Goal: Book appointment/travel/reservation

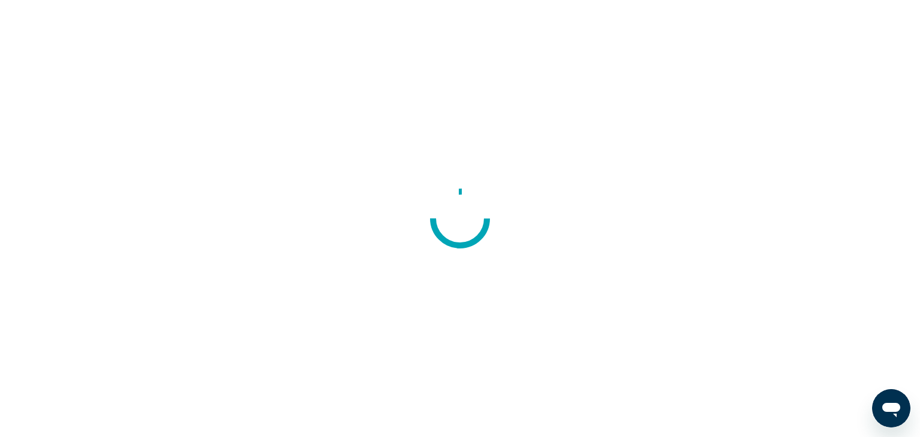
scroll to position [195, 0]
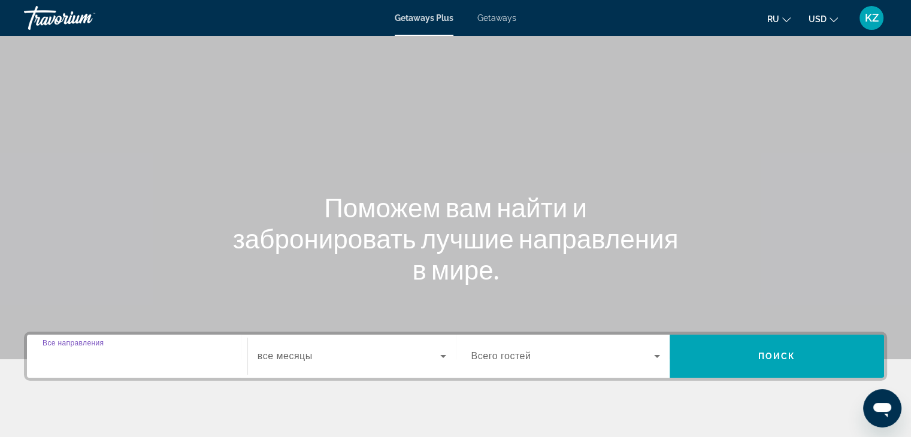
click at [146, 363] on input "Destination Все направления" at bounding box center [137, 357] width 189 height 14
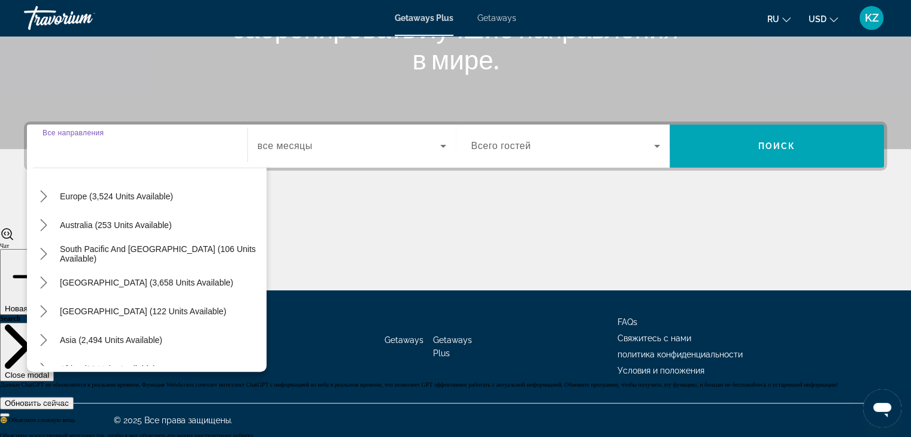
scroll to position [149, 0]
click at [40, 339] on icon "Toggle Asia (2,494 units available) submenu" at bounding box center [44, 340] width 12 height 12
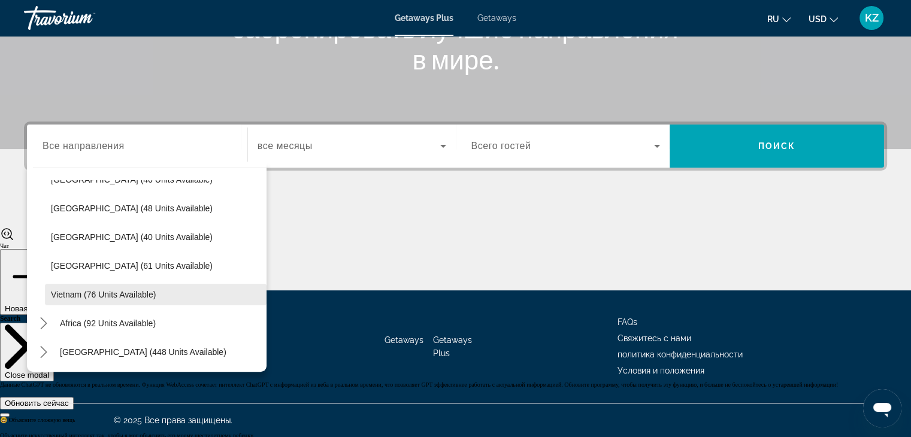
scroll to position [482, 0]
click at [85, 294] on span "Vietnam (76 units available)" at bounding box center [103, 294] width 105 height 10
type input "**********"
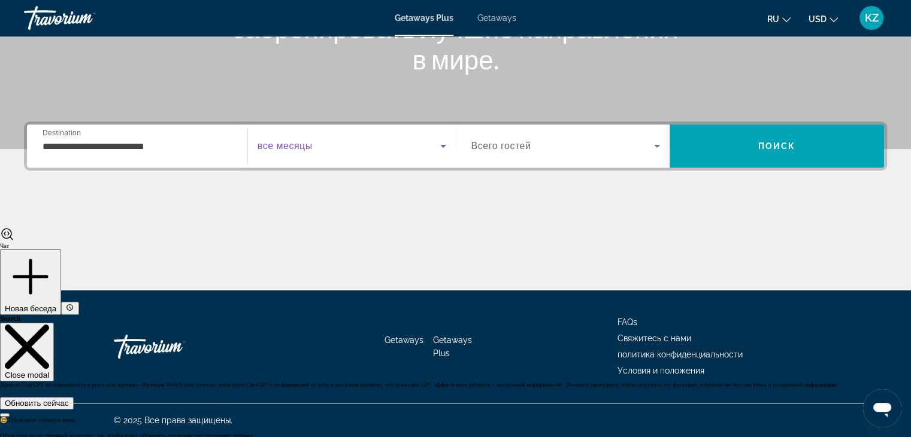
click at [354, 142] on span "Search widget" at bounding box center [349, 146] width 183 height 14
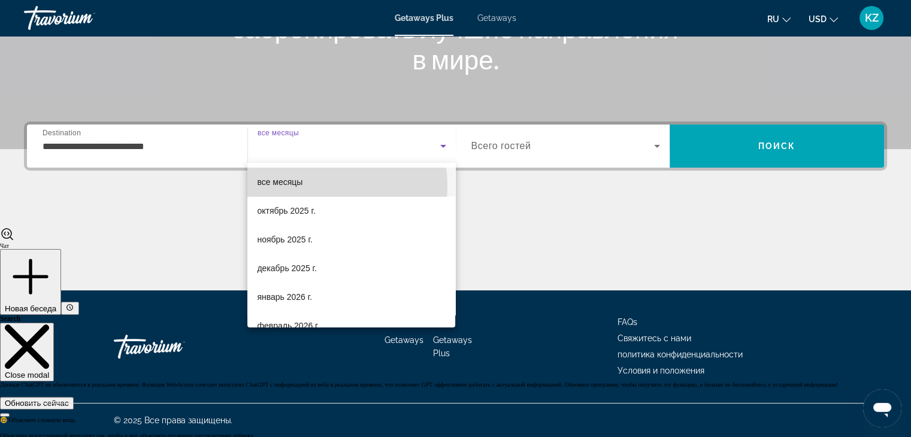
click at [313, 186] on mat-option "все месяцы" at bounding box center [351, 182] width 208 height 29
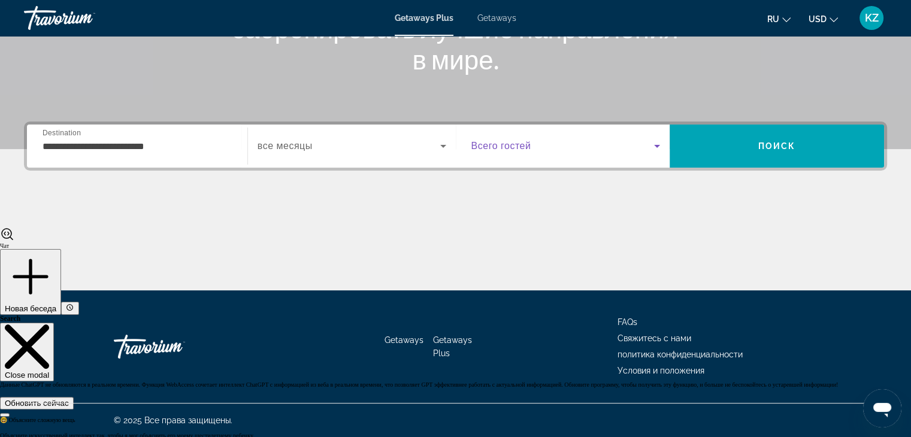
click at [546, 152] on span "Search widget" at bounding box center [563, 146] width 183 height 14
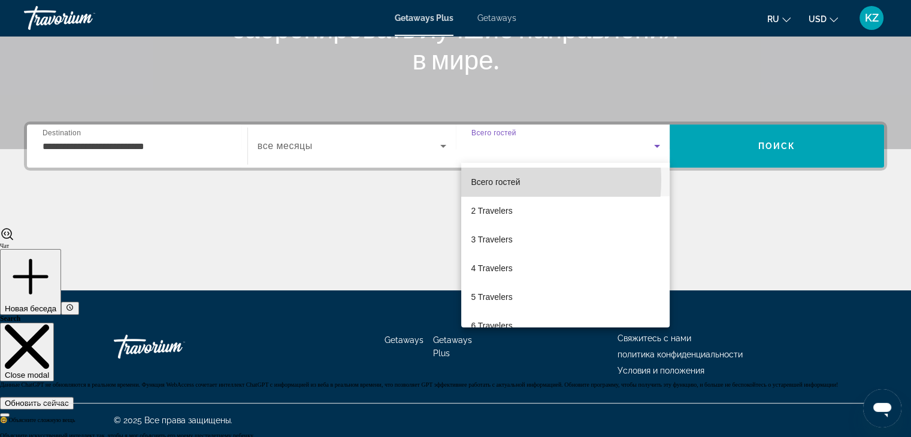
click at [503, 180] on span "Всего гостей" at bounding box center [495, 182] width 49 height 10
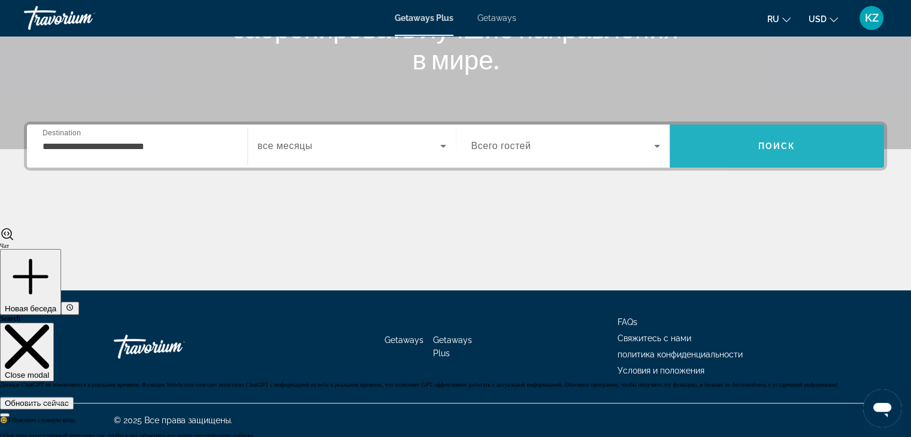
click at [733, 158] on span "Search" at bounding box center [777, 146] width 215 height 29
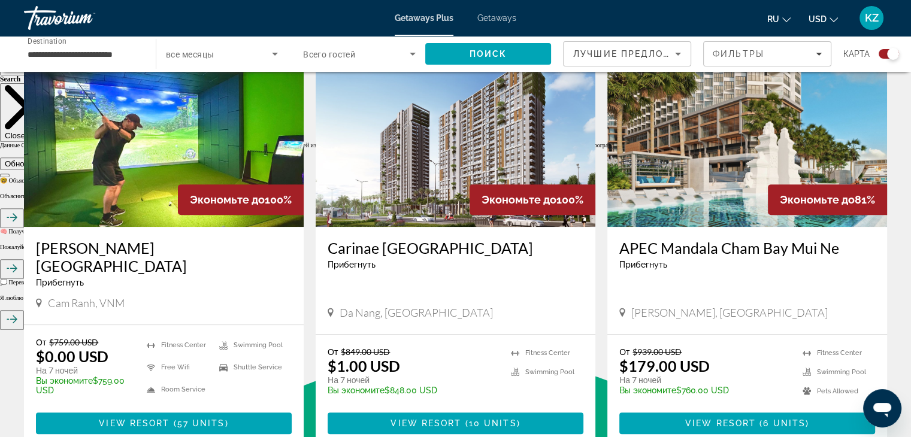
scroll to position [451, 0]
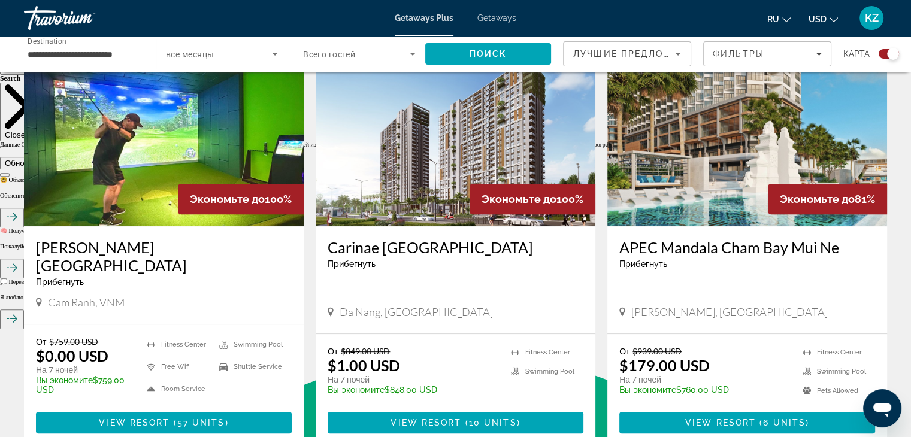
click at [705, 167] on img "Main content" at bounding box center [748, 131] width 280 height 192
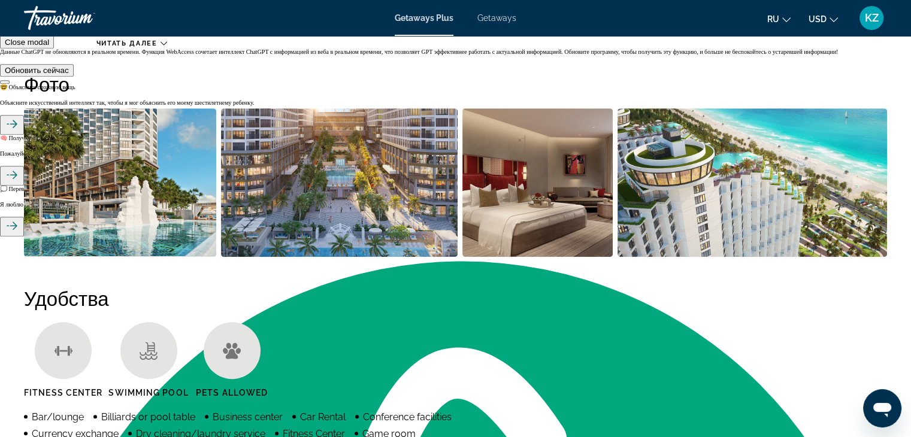
scroll to position [544, 0]
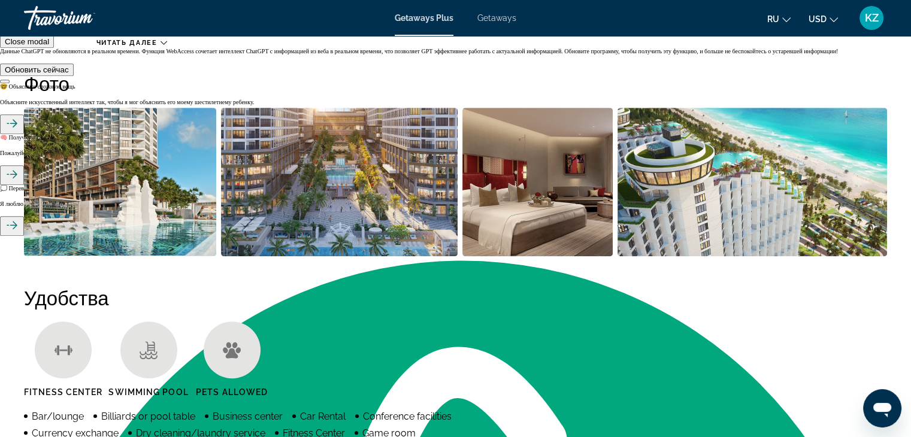
click at [223, 164] on img "Open full-screen image slider" at bounding box center [339, 182] width 237 height 149
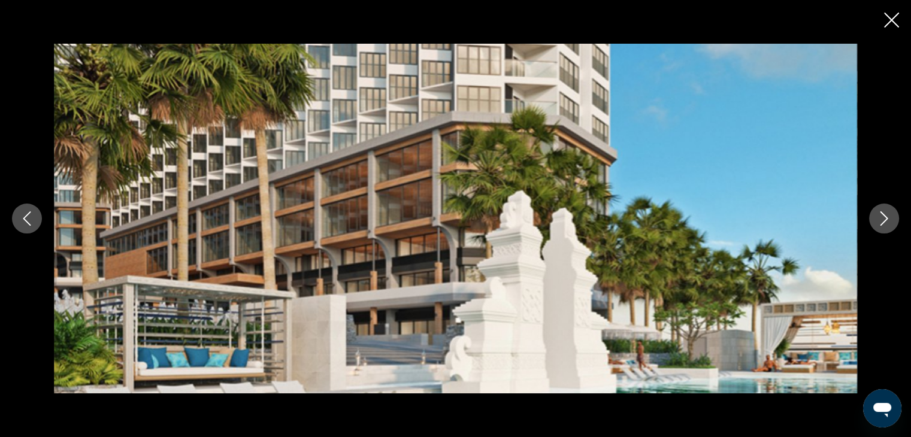
click at [883, 225] on icon "Next image" at bounding box center [884, 219] width 14 height 14
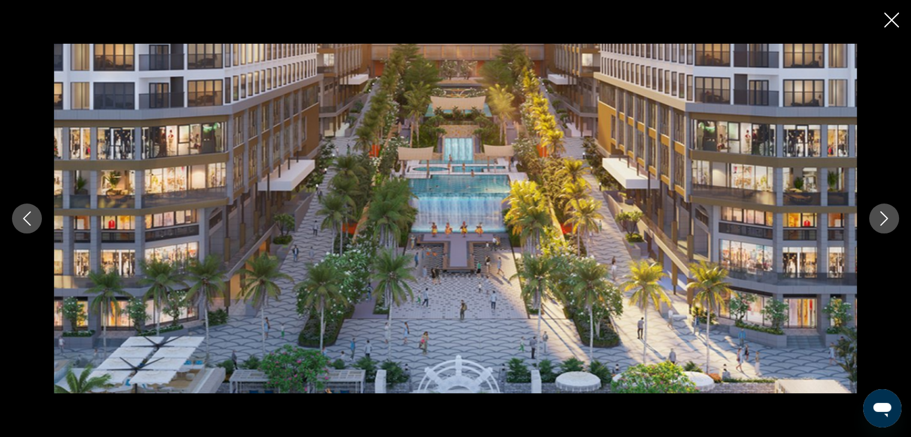
click at [883, 225] on icon "Next image" at bounding box center [884, 219] width 14 height 14
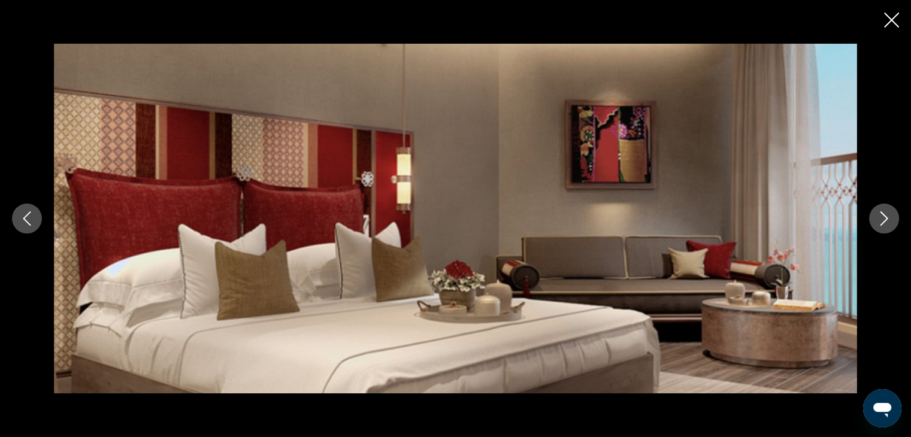
click at [883, 225] on icon "Next image" at bounding box center [884, 219] width 14 height 14
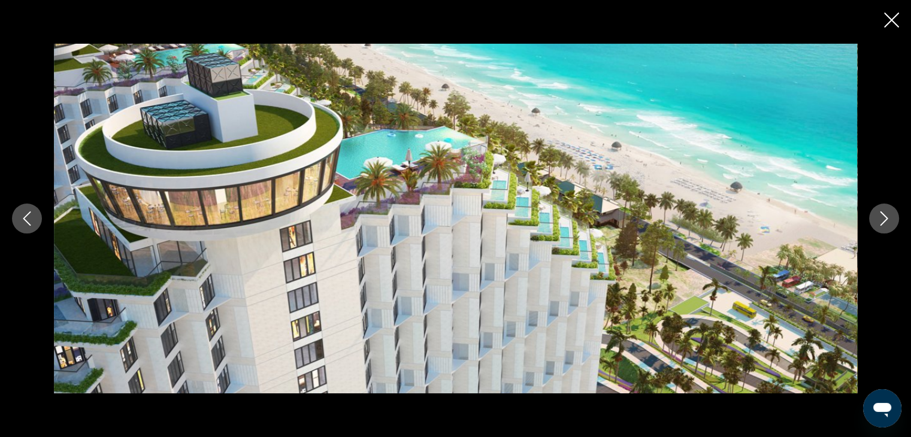
click at [883, 225] on icon "Next image" at bounding box center [884, 219] width 14 height 14
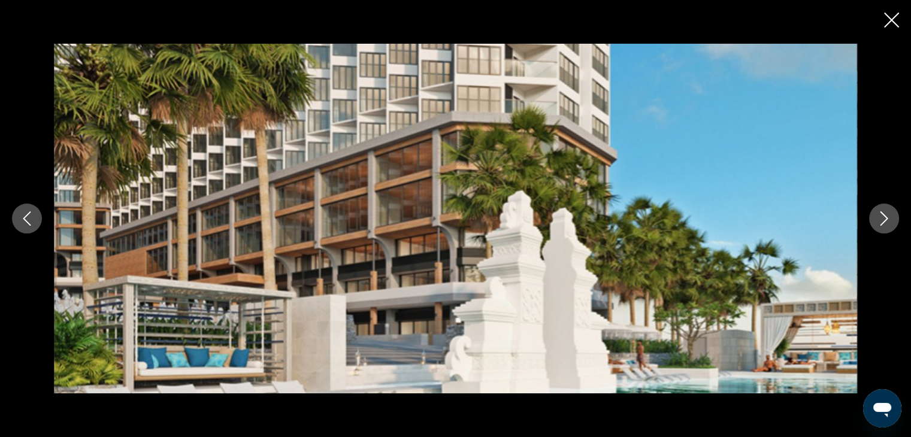
click at [883, 225] on icon "Next image" at bounding box center [884, 219] width 14 height 14
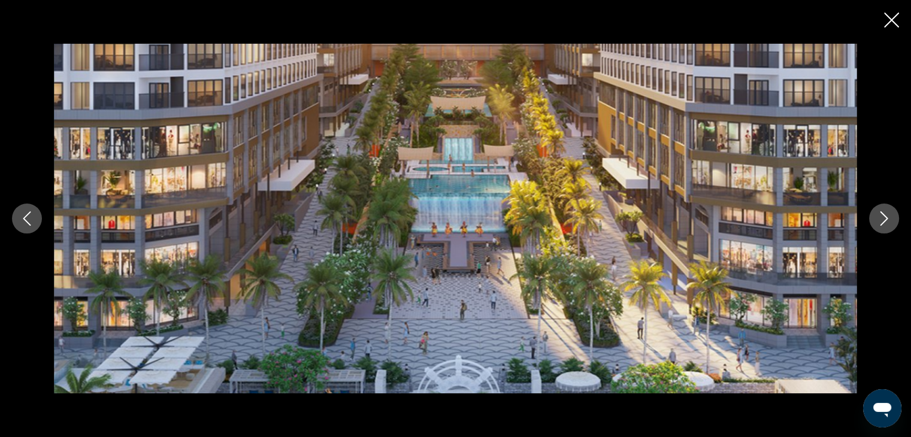
click at [892, 27] on icon "Close slideshow" at bounding box center [891, 20] width 15 height 15
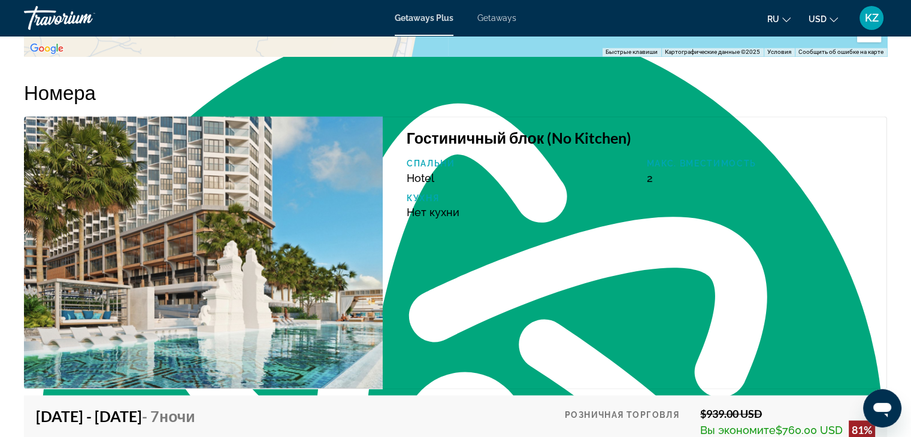
scroll to position [1639, 0]
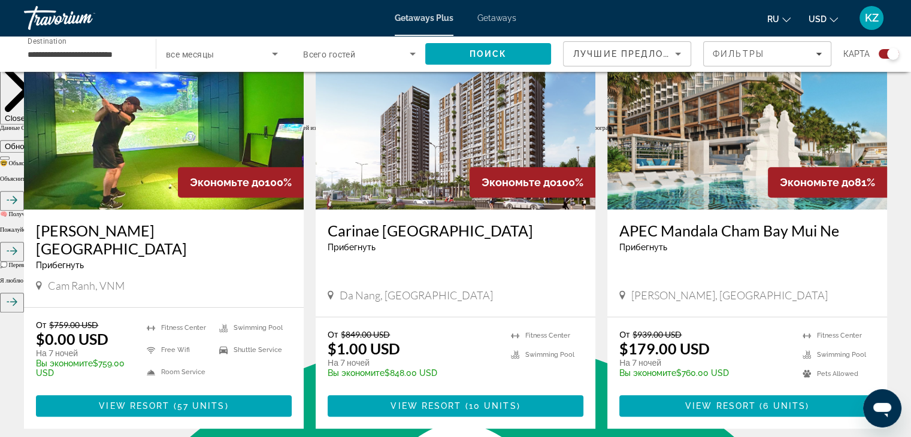
scroll to position [467, 0]
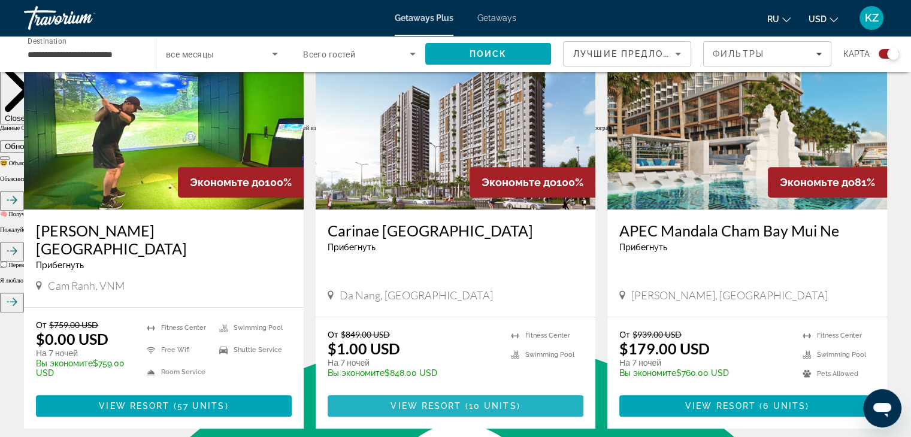
click at [470, 401] on span "10 units" at bounding box center [493, 406] width 48 height 10
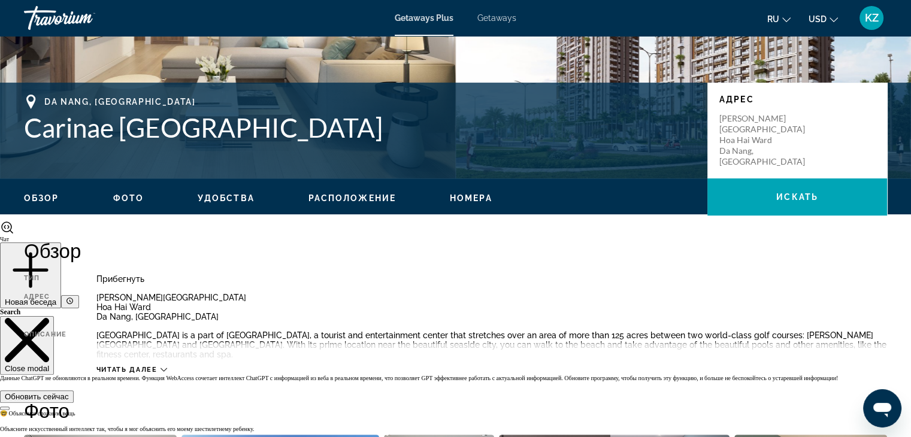
scroll to position [218, 0]
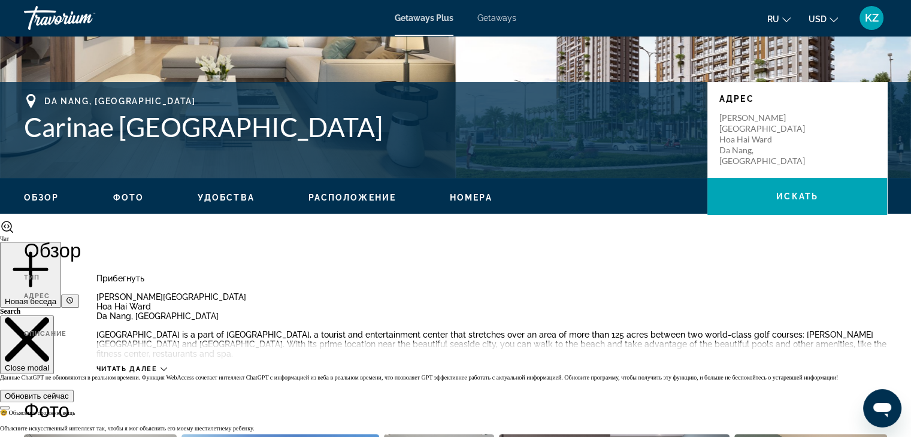
click at [467, 202] on button "Номера" at bounding box center [471, 197] width 43 height 11
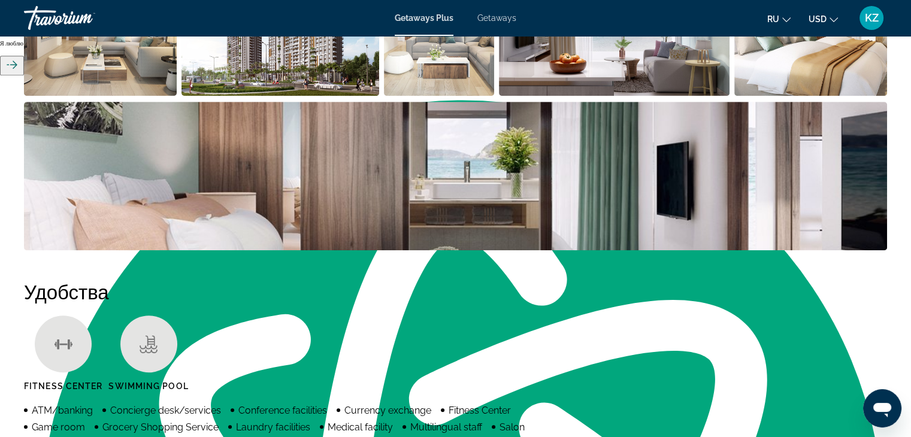
scroll to position [705, 0]
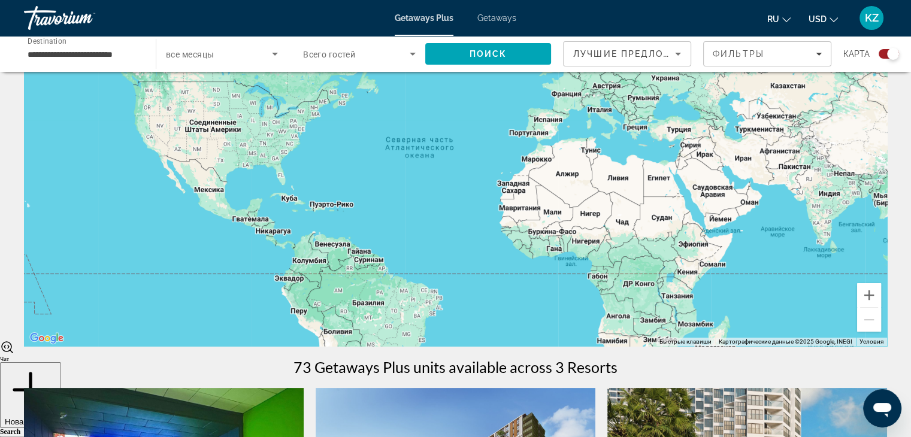
scroll to position [98, 0]
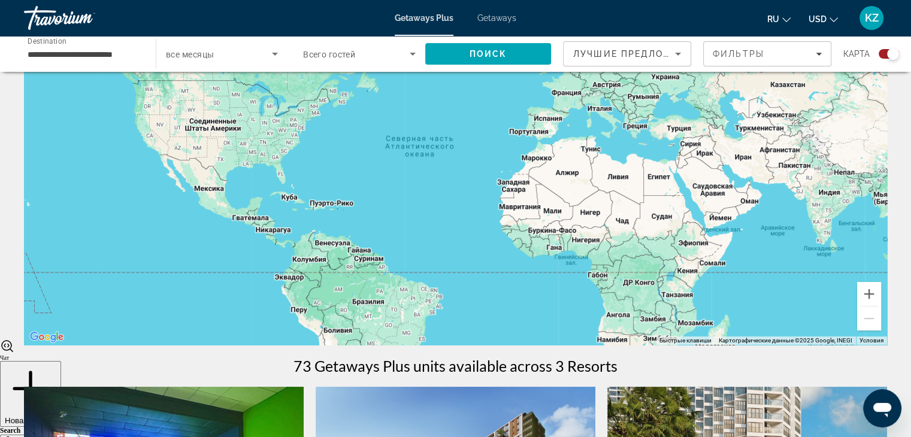
click at [503, 18] on span "Getaways" at bounding box center [497, 18] width 39 height 10
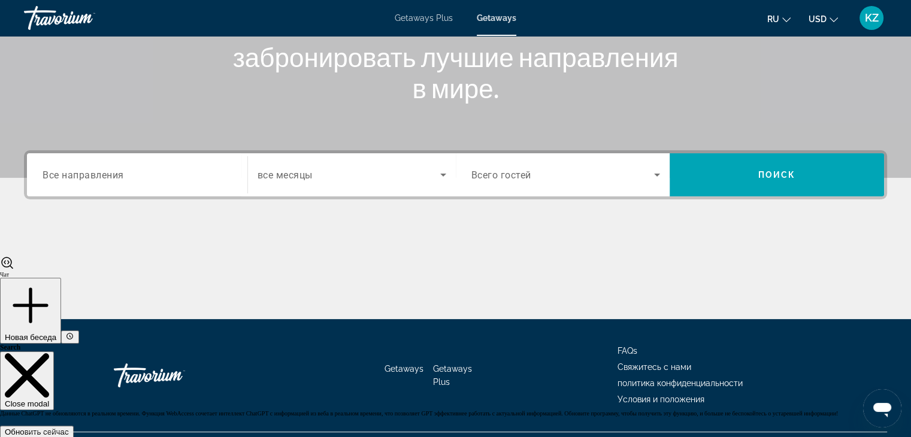
scroll to position [171, 0]
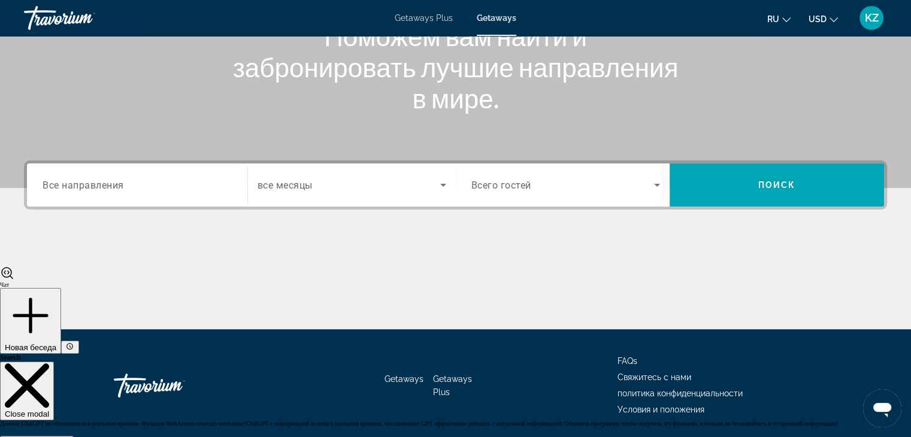
click at [159, 176] on div "Search widget" at bounding box center [137, 185] width 189 height 34
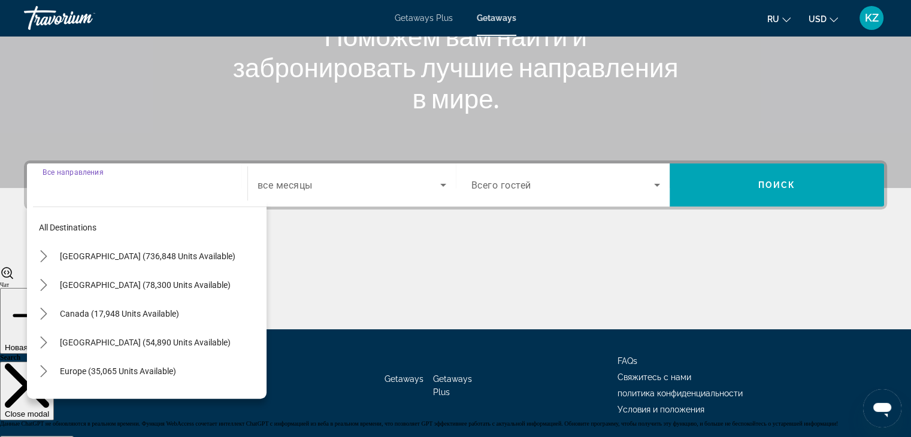
scroll to position [210, 0]
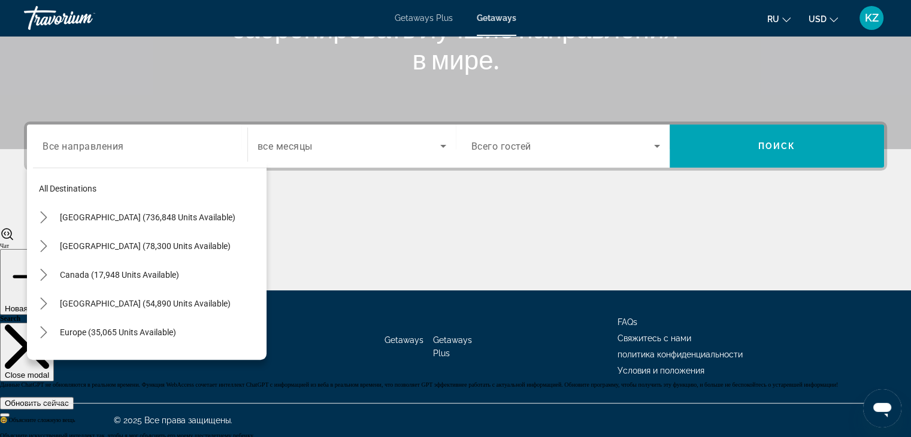
click at [154, 158] on div "Search widget" at bounding box center [137, 146] width 189 height 34
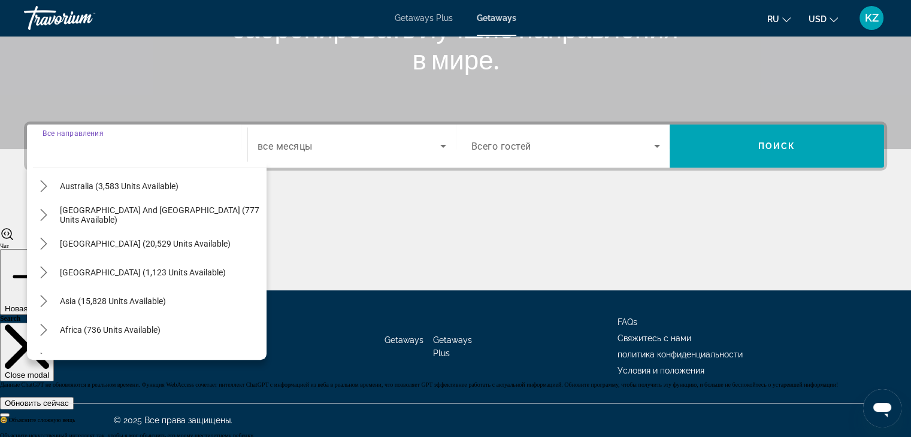
scroll to position [179, 0]
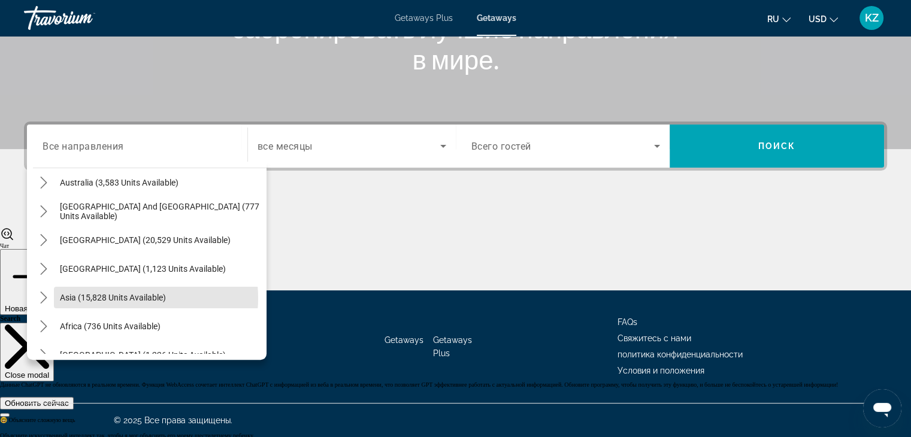
click at [118, 298] on span "Asia (15,828 units available)" at bounding box center [113, 298] width 106 height 10
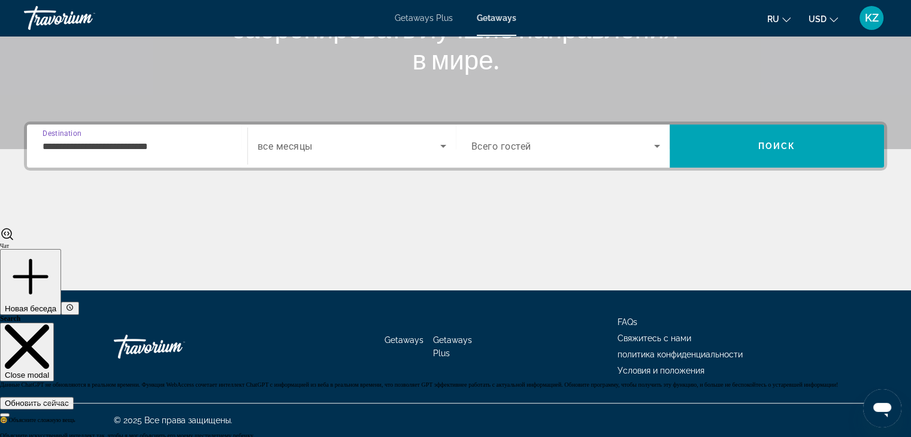
click at [225, 144] on input "**********" at bounding box center [137, 147] width 189 height 14
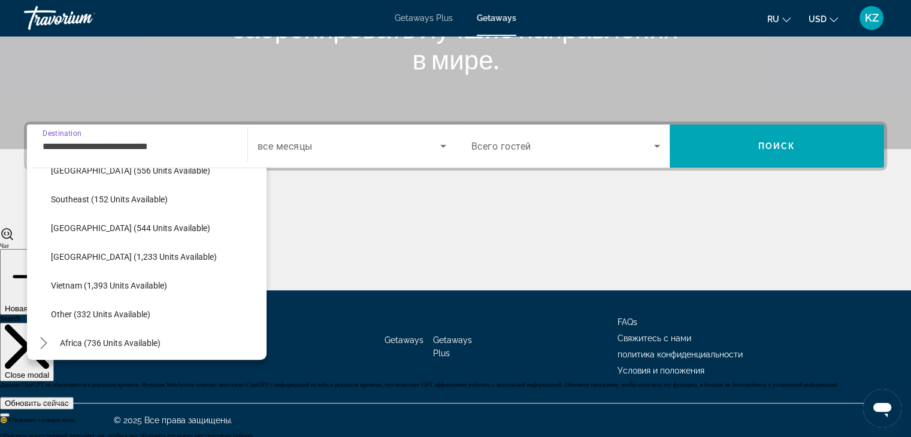
scroll to position [606, 0]
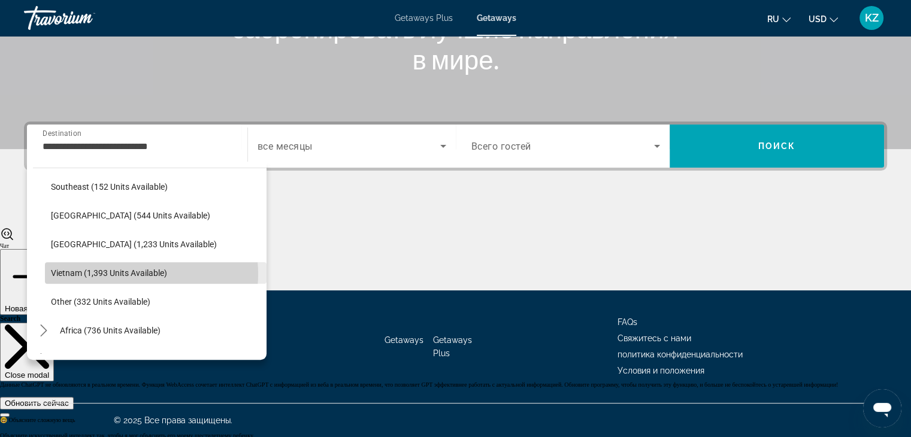
click at [129, 274] on span "Vietnam (1,393 units available)" at bounding box center [109, 273] width 116 height 10
type input "**********"
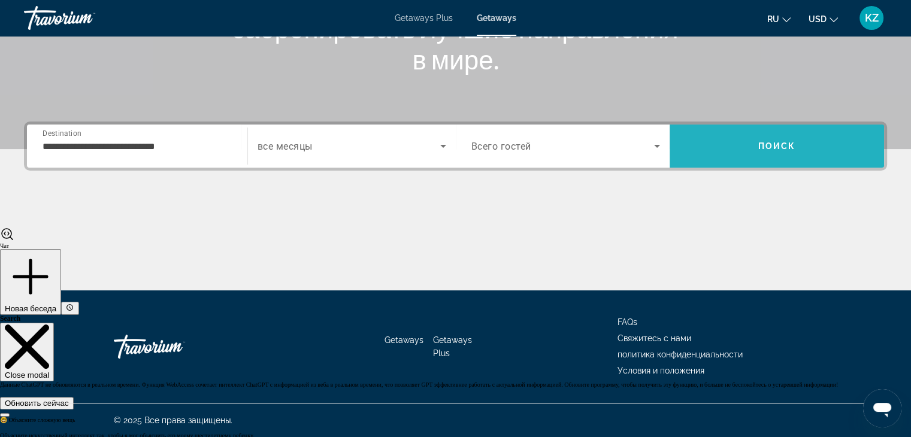
click at [786, 159] on span "Search" at bounding box center [777, 146] width 215 height 29
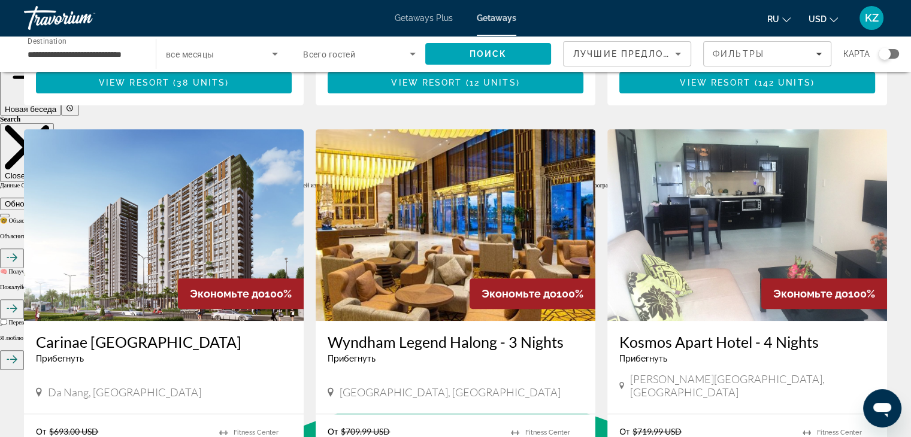
scroll to position [412, 0]
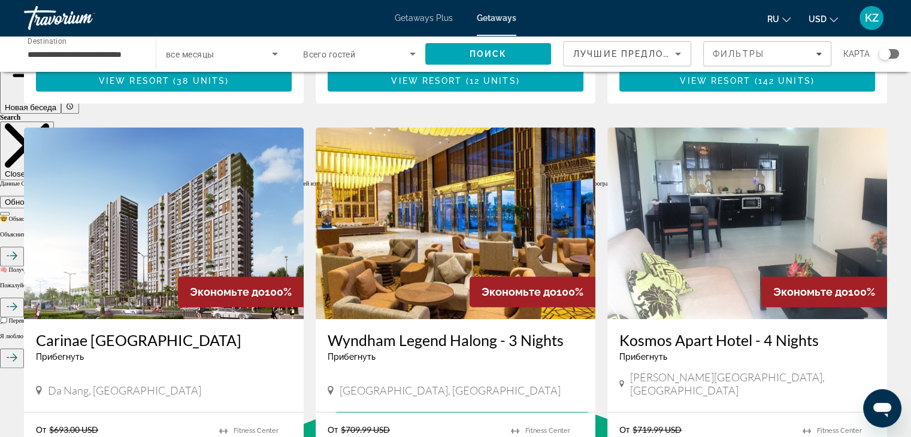
click at [180, 339] on h3 "Carinae [GEOGRAPHIC_DATA]" at bounding box center [164, 340] width 256 height 18
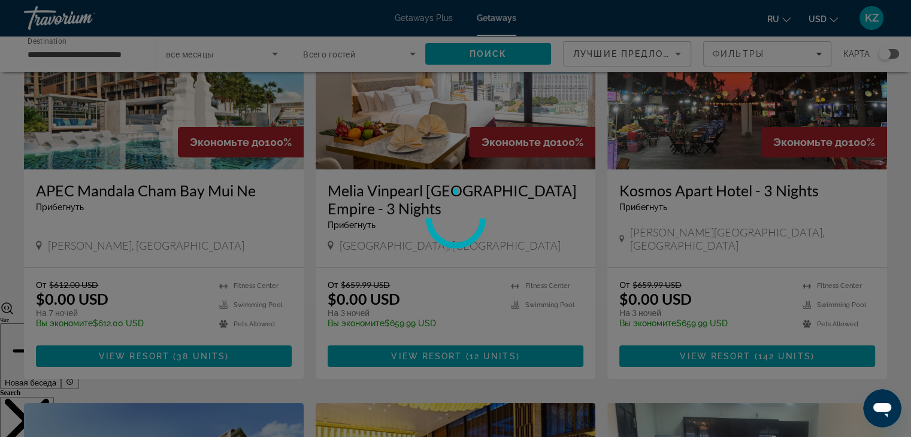
scroll to position [134, 0]
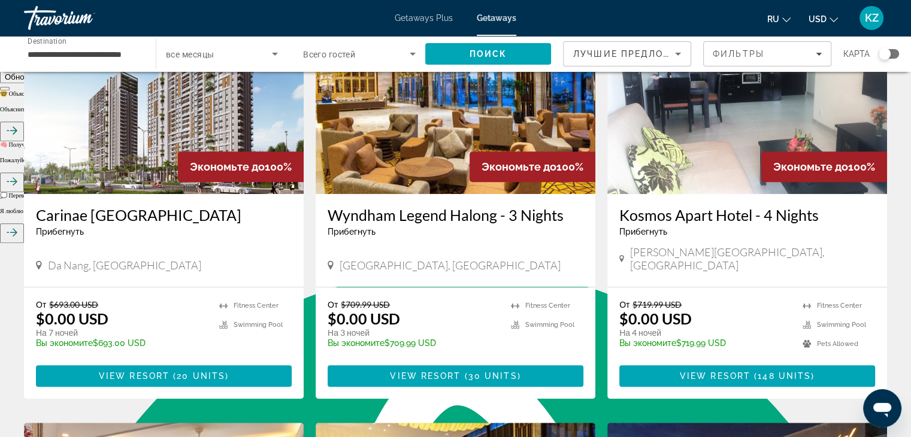
scroll to position [544, 0]
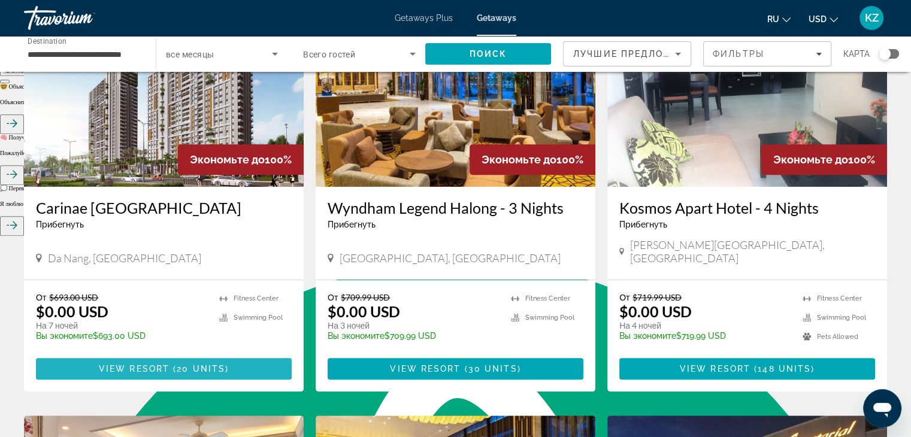
click at [144, 364] on span "View Resort" at bounding box center [134, 369] width 71 height 10
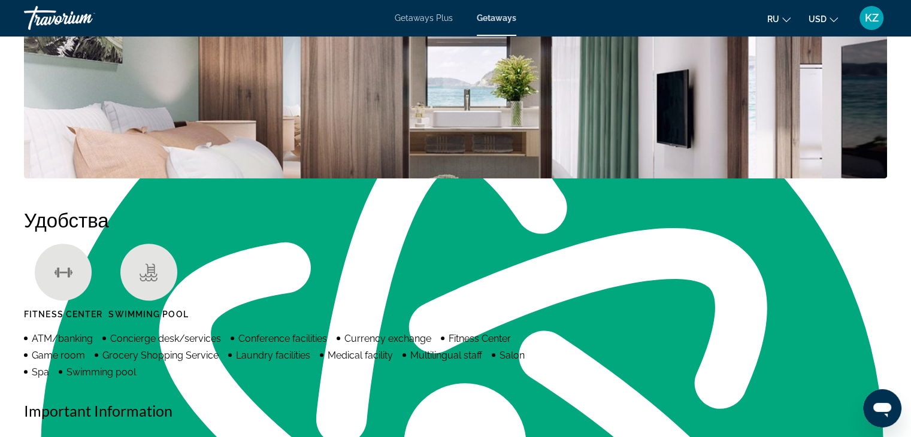
scroll to position [750, 0]
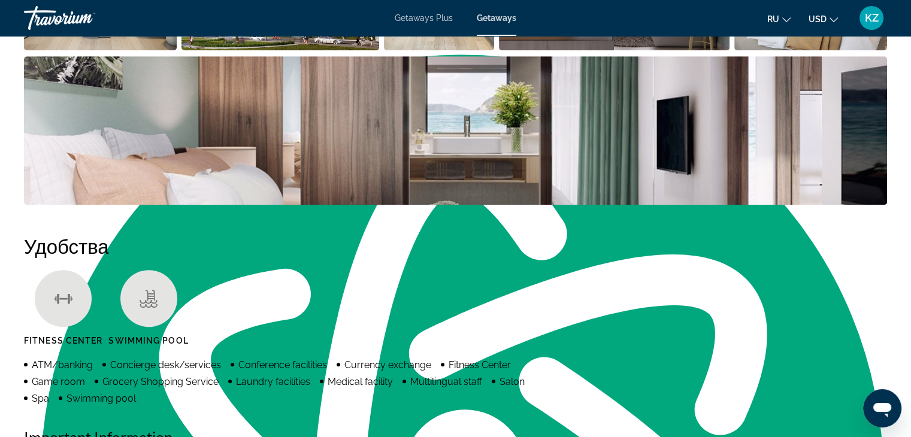
click at [53, 11] on div "Travorium" at bounding box center [84, 17] width 120 height 31
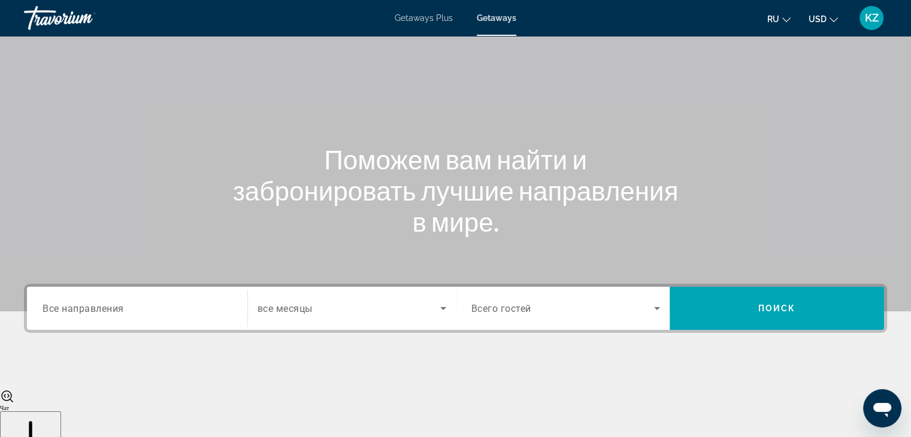
scroll to position [210, 0]
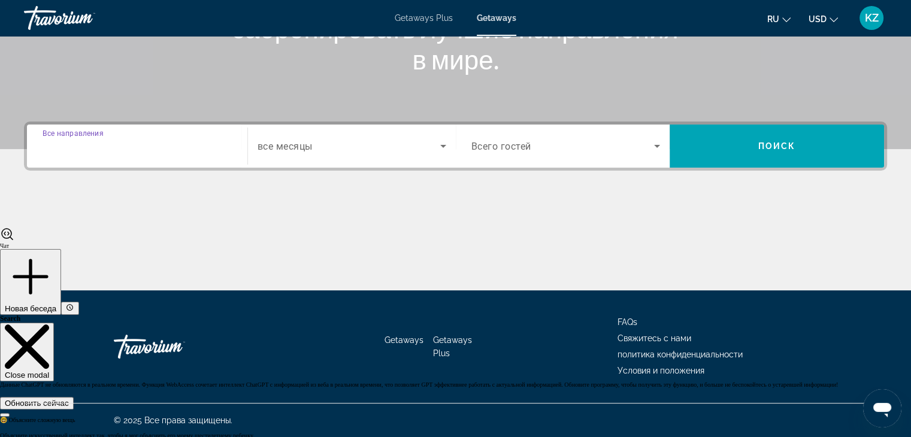
click at [123, 140] on input "Destination Все направления" at bounding box center [137, 147] width 189 height 14
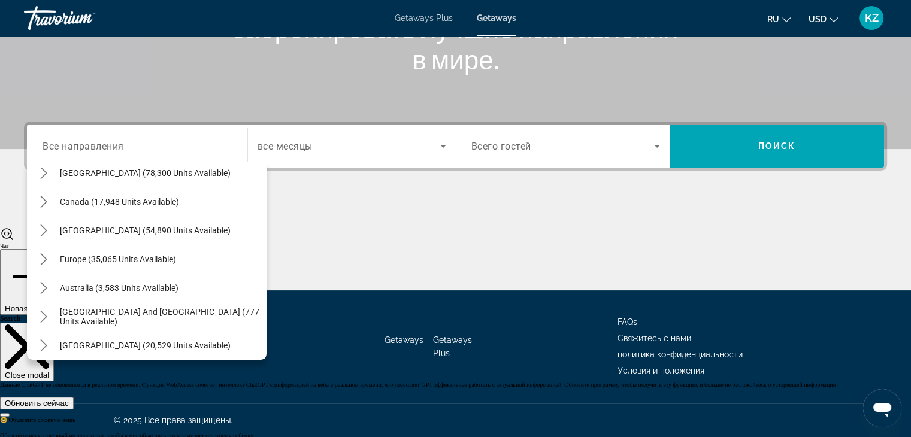
click at [364, 247] on div "Main content" at bounding box center [455, 246] width 863 height 90
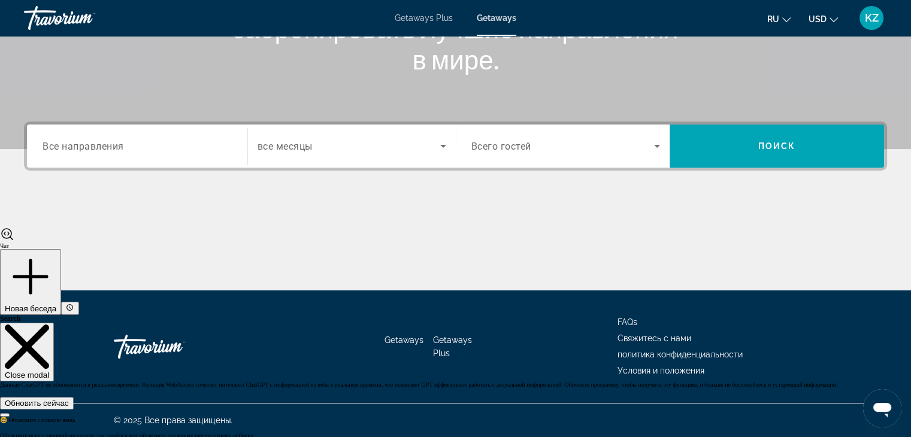
click at [173, 154] on div "Search widget" at bounding box center [137, 146] width 189 height 34
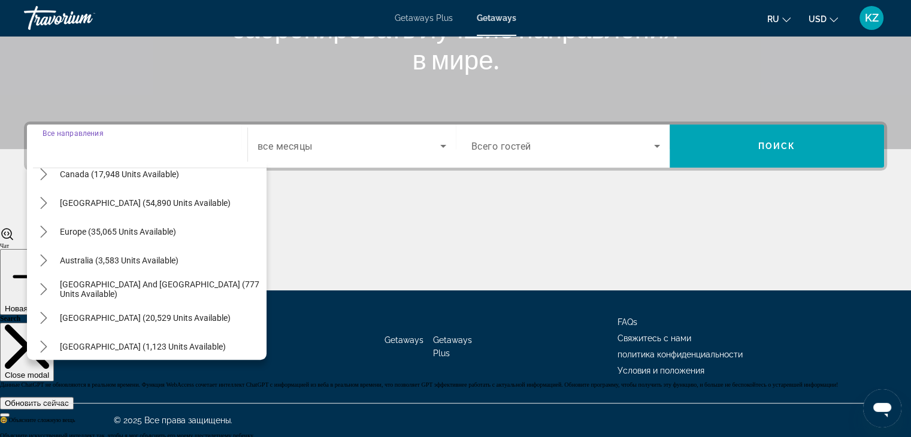
scroll to position [194, 0]
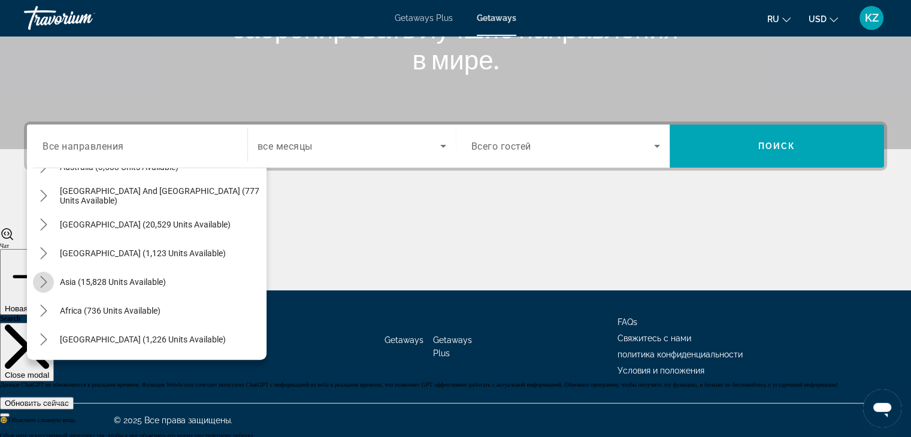
click at [52, 283] on mat-icon "Toggle Asia (15,828 units available) submenu" at bounding box center [43, 282] width 21 height 21
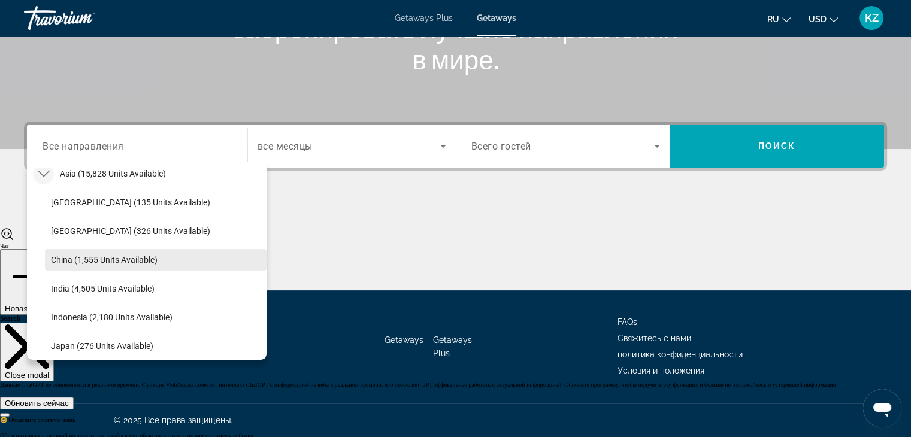
scroll to position [301, 0]
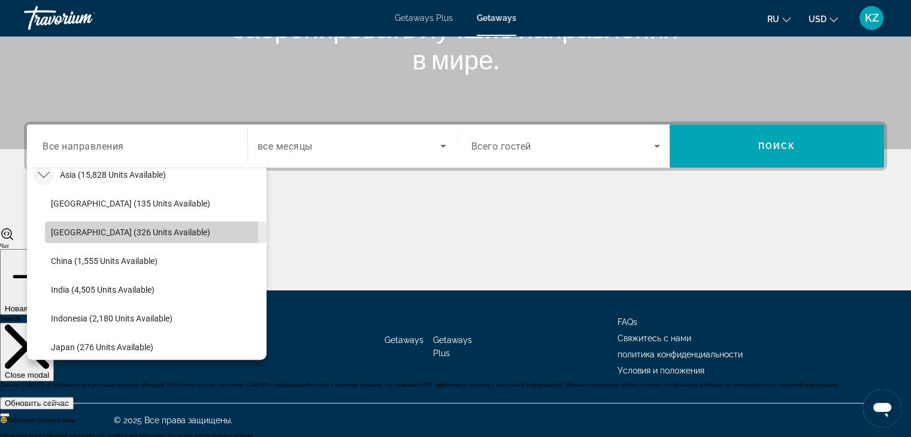
click at [119, 231] on span "[GEOGRAPHIC_DATA] (326 units available)" at bounding box center [130, 233] width 159 height 10
type input "**********"
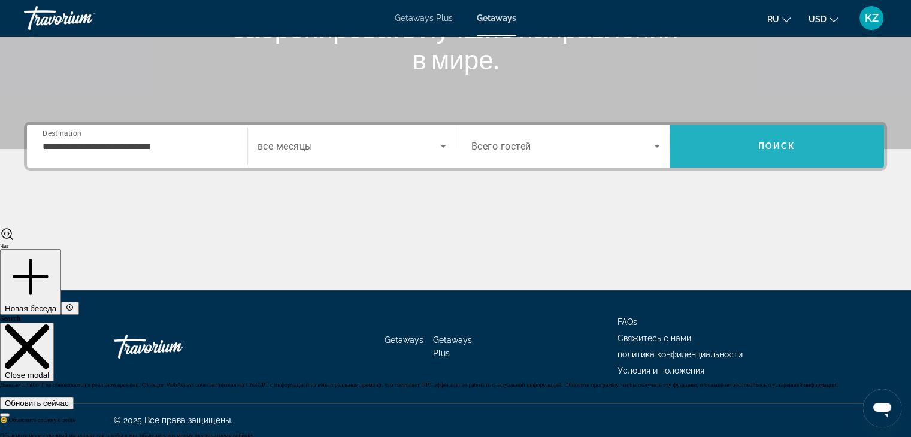
click at [739, 140] on span "Search" at bounding box center [777, 146] width 215 height 29
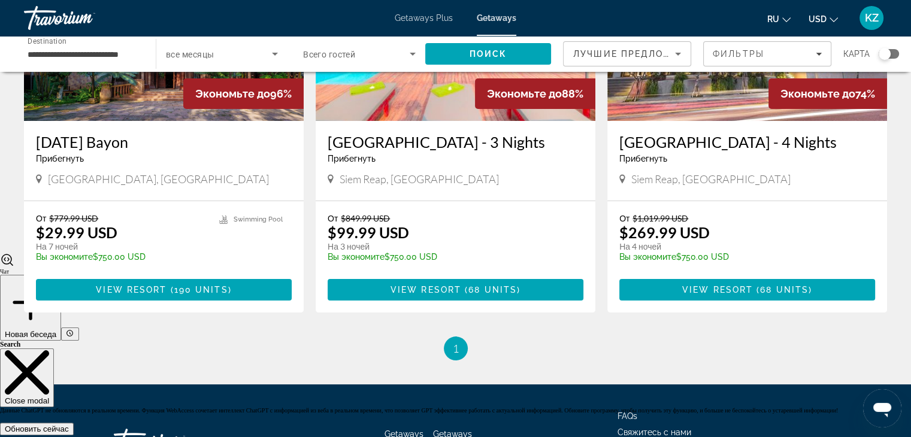
scroll to position [186, 0]
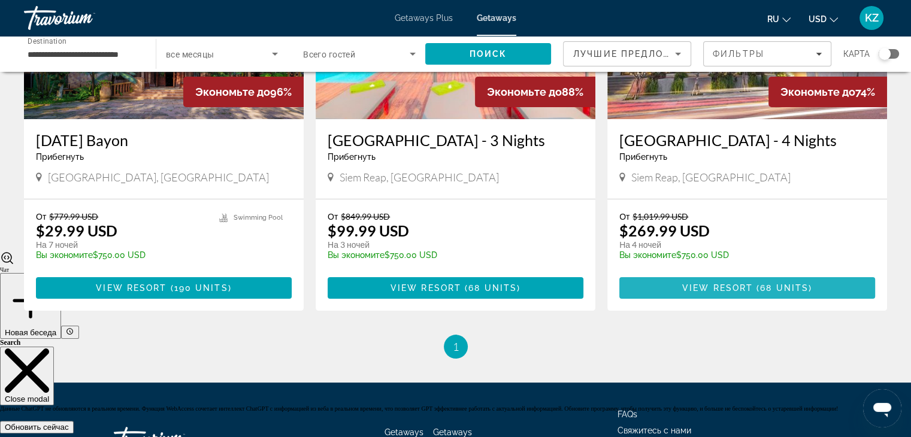
click at [702, 297] on span "Main content" at bounding box center [748, 288] width 256 height 29
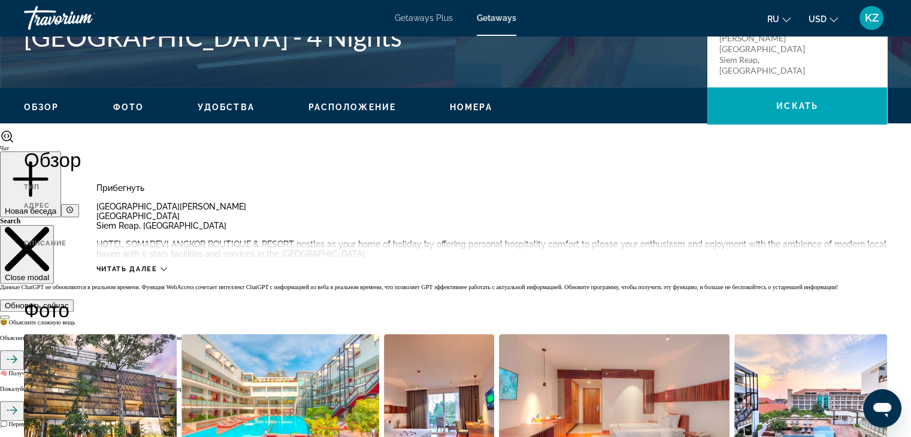
scroll to position [309, 0]
click at [138, 263] on div "Читать далее" at bounding box center [491, 256] width 791 height 33
click at [138, 265] on span "Читать далее" at bounding box center [126, 269] width 61 height 8
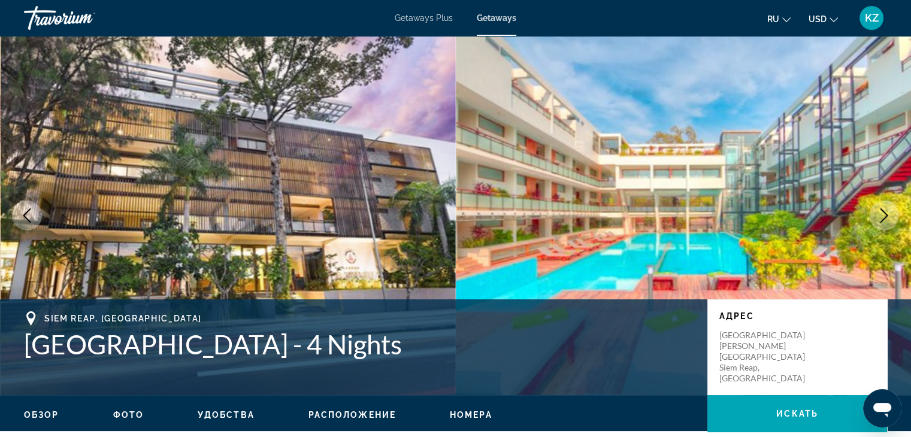
scroll to position [0, 0]
click at [419, 12] on div "Getaways Plus Getaways ru English Español Français Italiano Português русский U…" at bounding box center [455, 17] width 911 height 31
click at [423, 17] on span "Getaways Plus" at bounding box center [424, 18] width 58 height 10
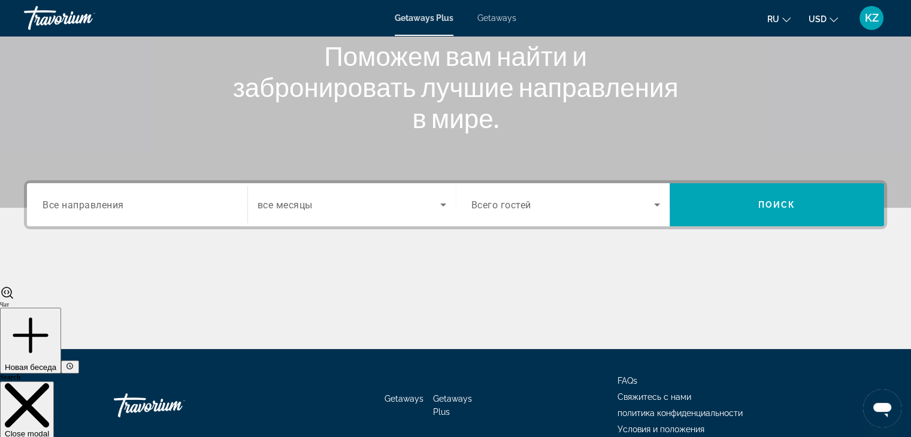
scroll to position [210, 0]
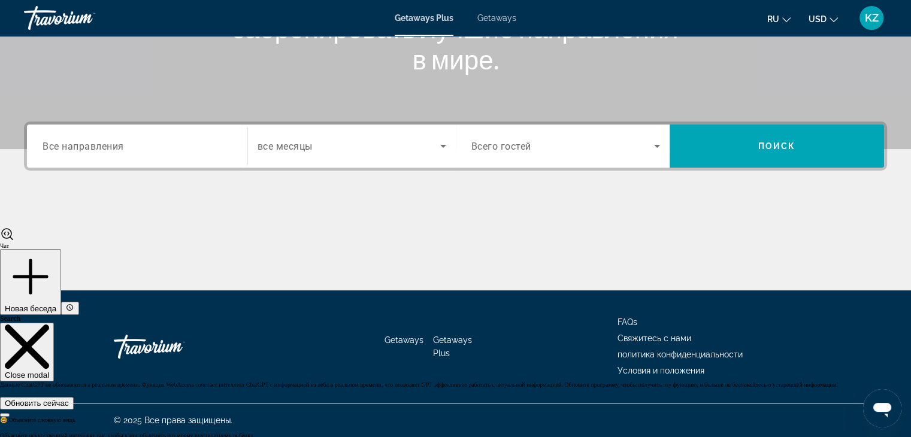
click at [179, 144] on input "Destination Все направления" at bounding box center [137, 147] width 189 height 14
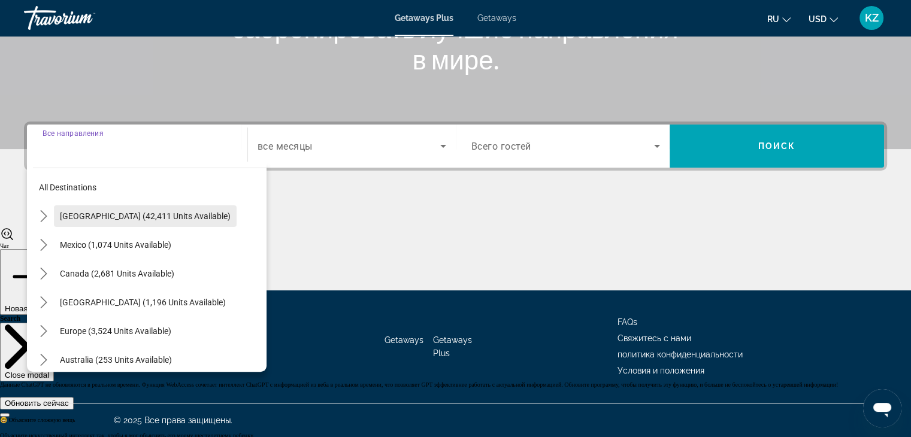
scroll to position [14, 0]
click at [44, 213] on icon "Toggle United States (42,411 units available) submenu" at bounding box center [43, 215] width 7 height 12
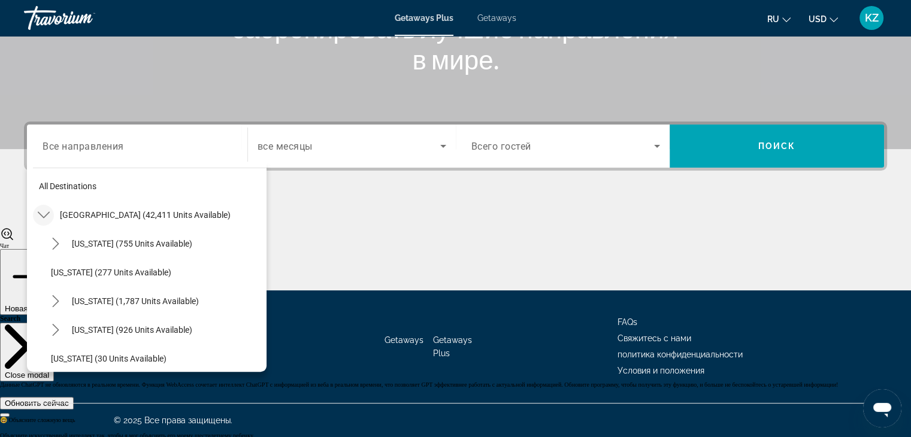
scroll to position [35, 0]
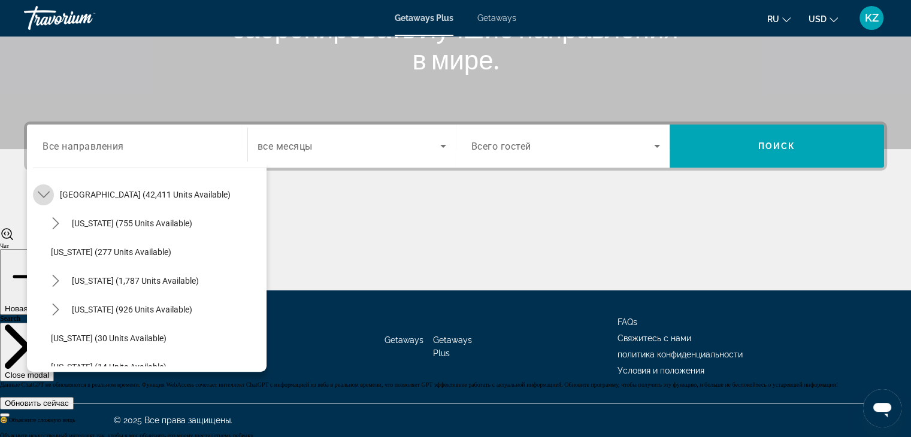
click at [43, 188] on mat-icon "Toggle United States (42,411 units available) submenu" at bounding box center [43, 195] width 21 height 21
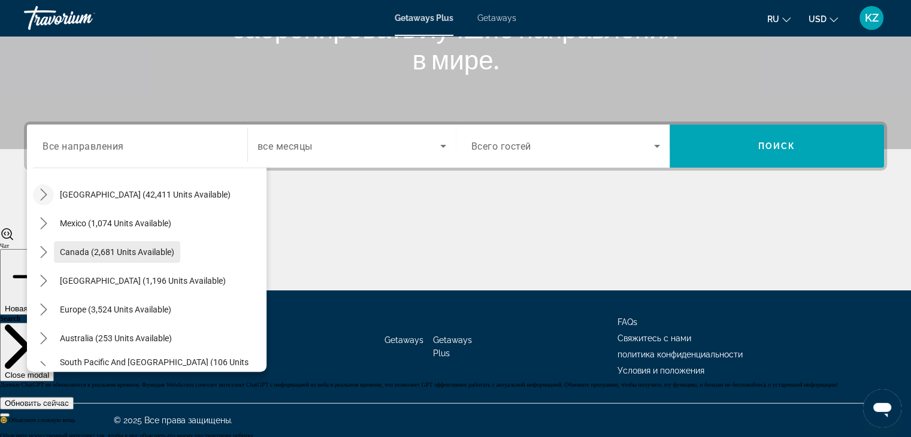
scroll to position [69, 0]
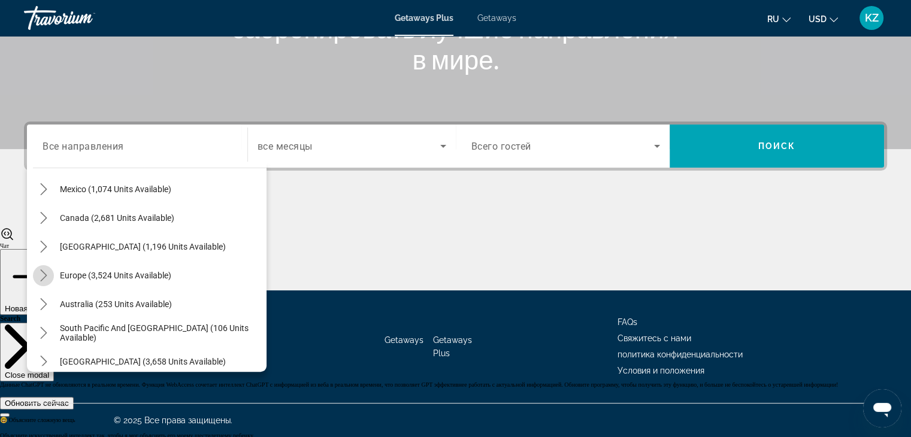
click at [38, 279] on icon "Toggle Europe (3,524 units available) submenu" at bounding box center [44, 276] width 12 height 12
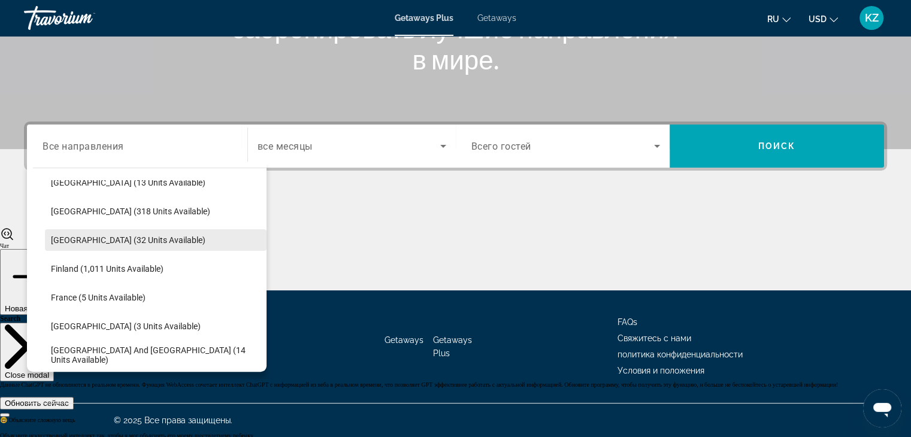
scroll to position [130, 0]
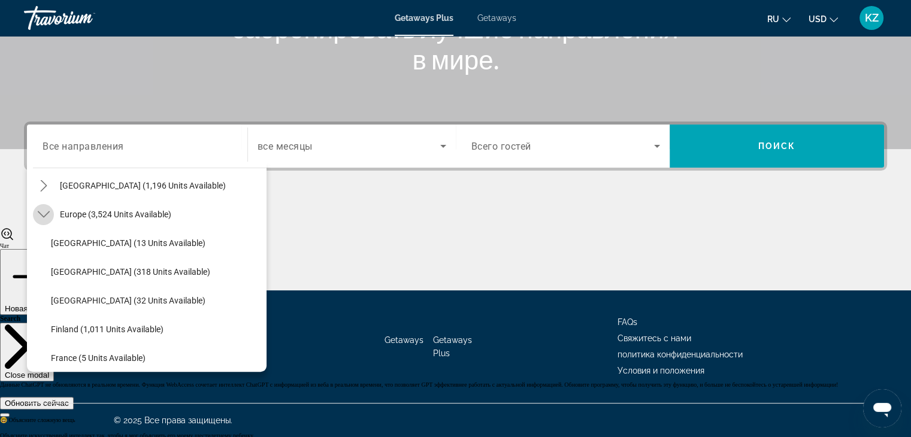
click at [42, 210] on icon "Toggle Europe (3,524 units available) submenu" at bounding box center [44, 215] width 12 height 12
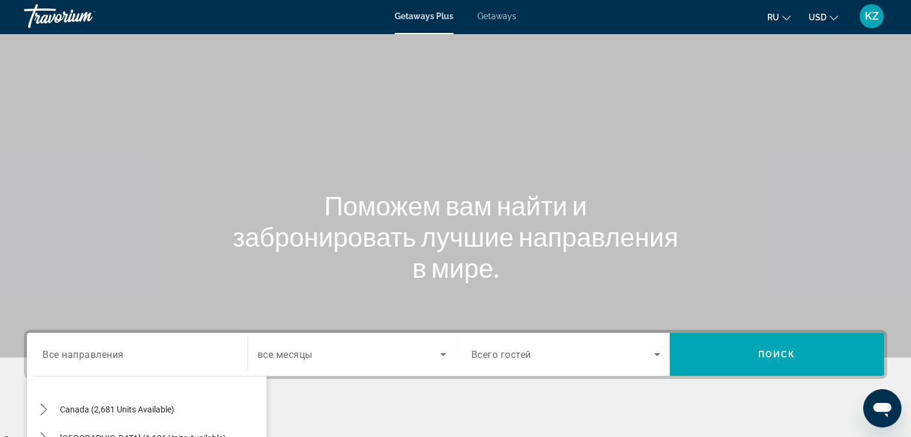
scroll to position [0, 0]
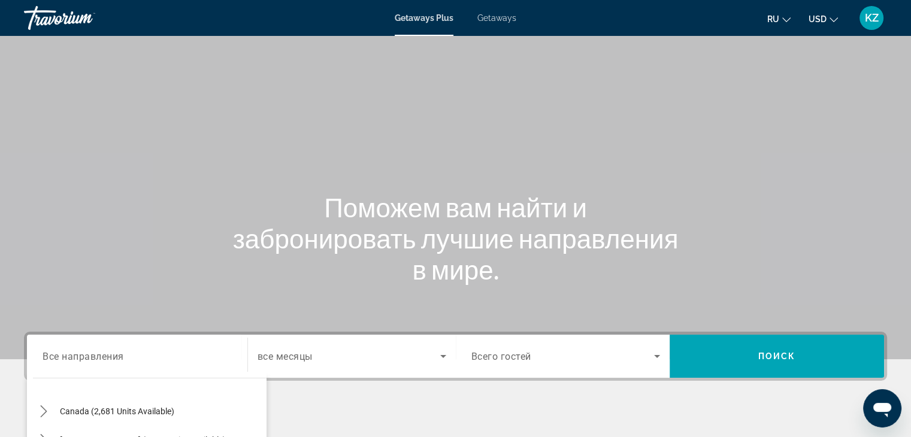
click at [88, 24] on div "Travorium" at bounding box center [84, 17] width 120 height 31
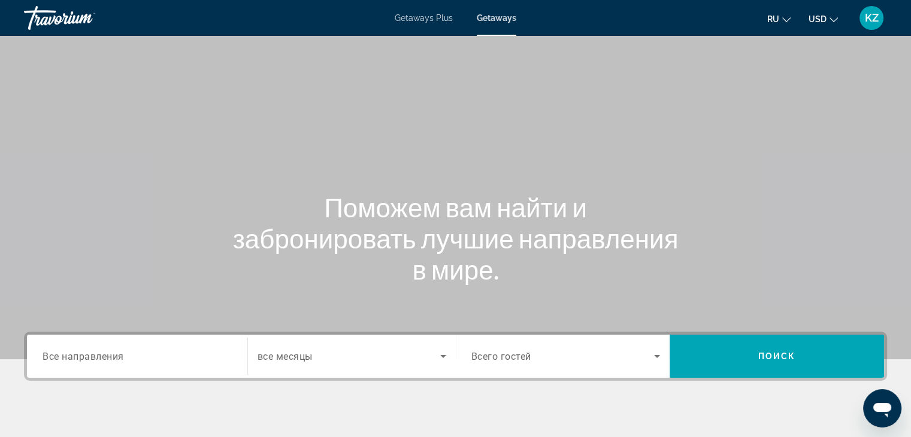
click at [83, 351] on span "Все направления" at bounding box center [83, 356] width 81 height 11
click at [83, 351] on input "Destination Все направления" at bounding box center [137, 357] width 189 height 14
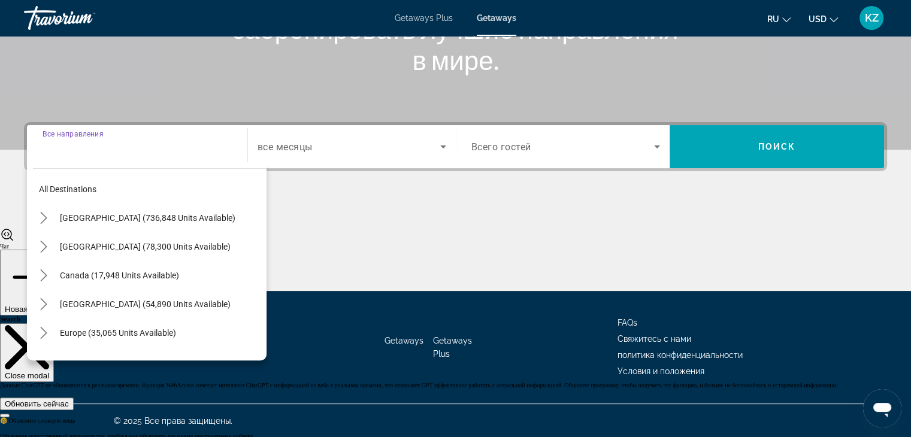
scroll to position [210, 0]
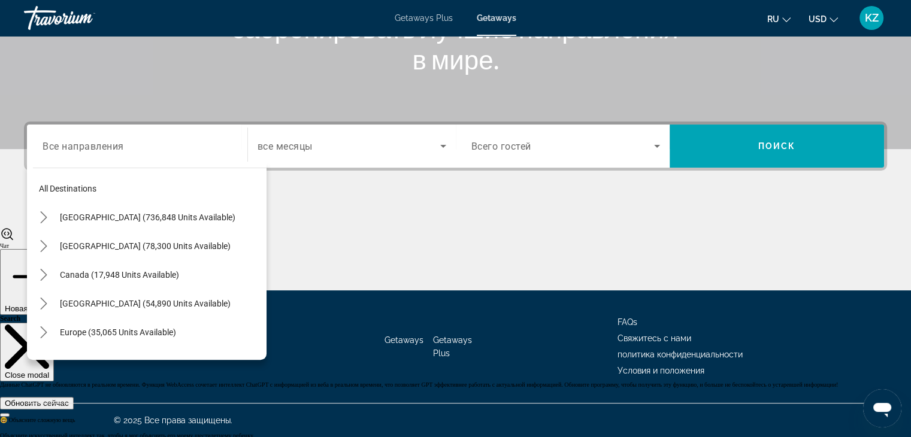
click at [365, 277] on div "Main content" at bounding box center [455, 246] width 863 height 90
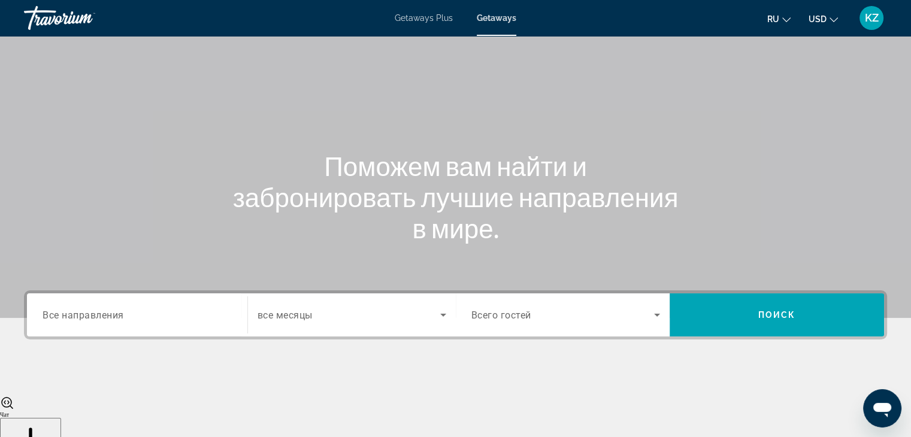
scroll to position [40, 0]
click at [424, 15] on span "Getaways Plus" at bounding box center [424, 18] width 58 height 10
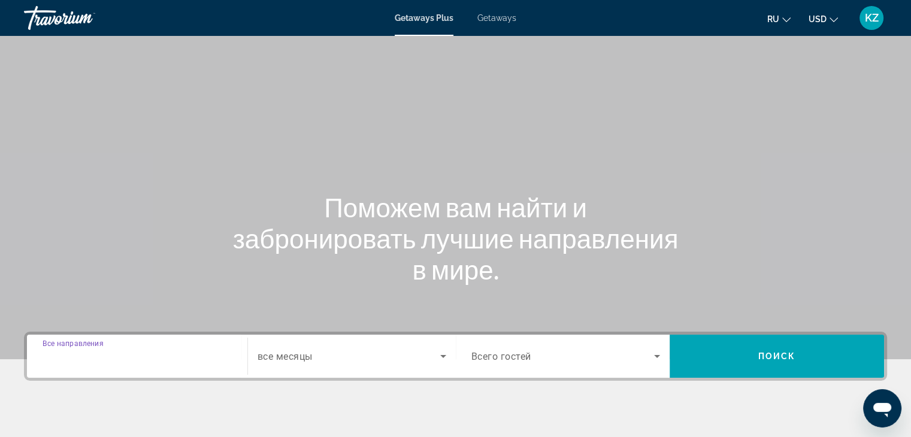
click at [148, 361] on input "Destination Все направления" at bounding box center [137, 357] width 189 height 14
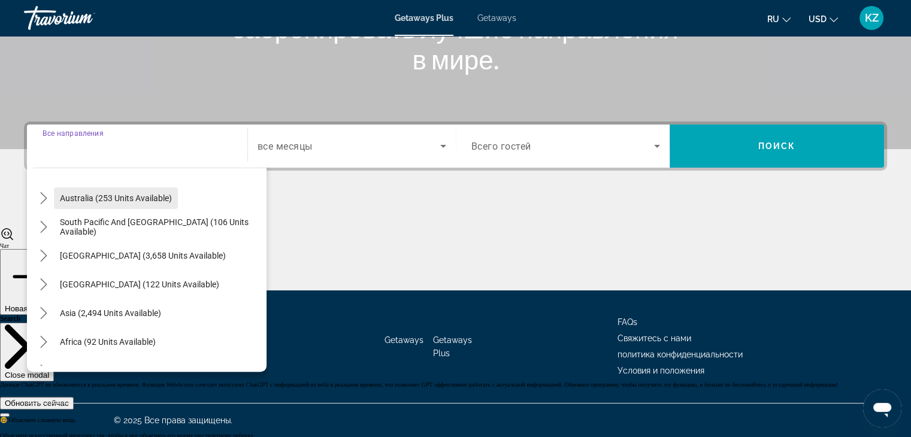
scroll to position [184, 0]
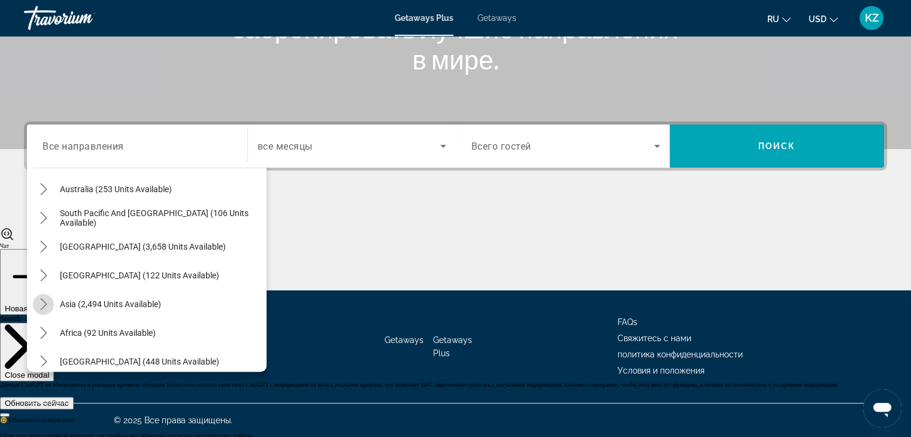
click at [41, 308] on icon "Toggle Asia (2,494 units available) submenu" at bounding box center [43, 304] width 7 height 12
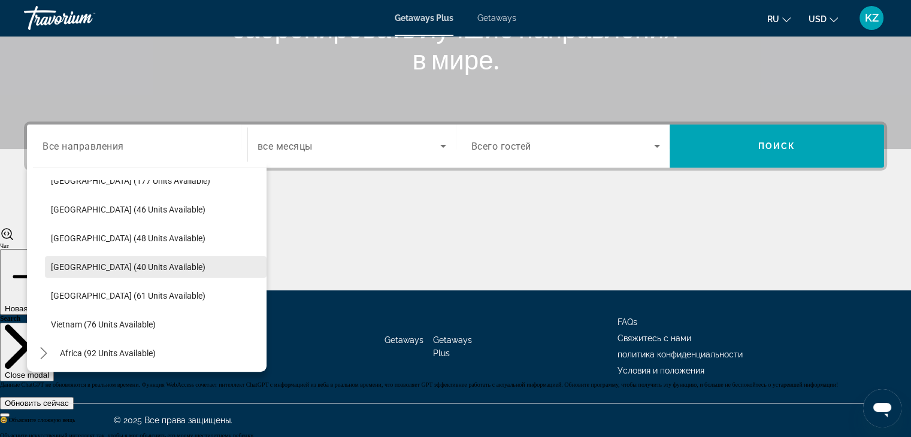
scroll to position [482, 0]
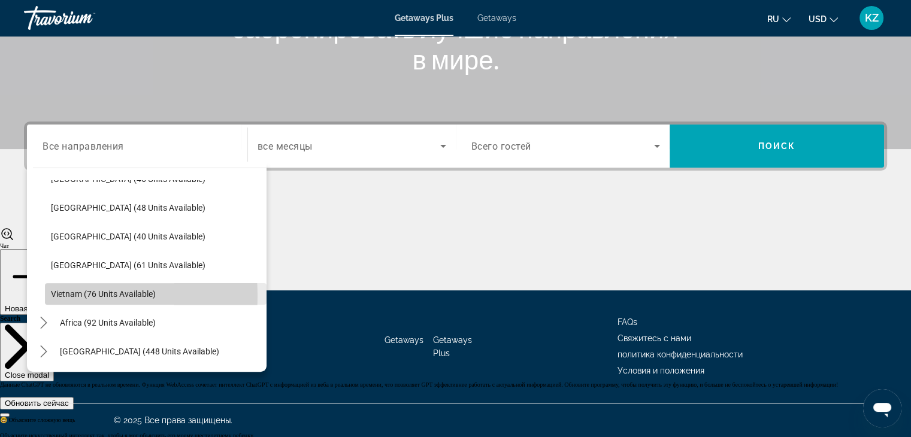
click at [64, 295] on span "Vietnam (76 units available)" at bounding box center [103, 294] width 105 height 10
type input "**********"
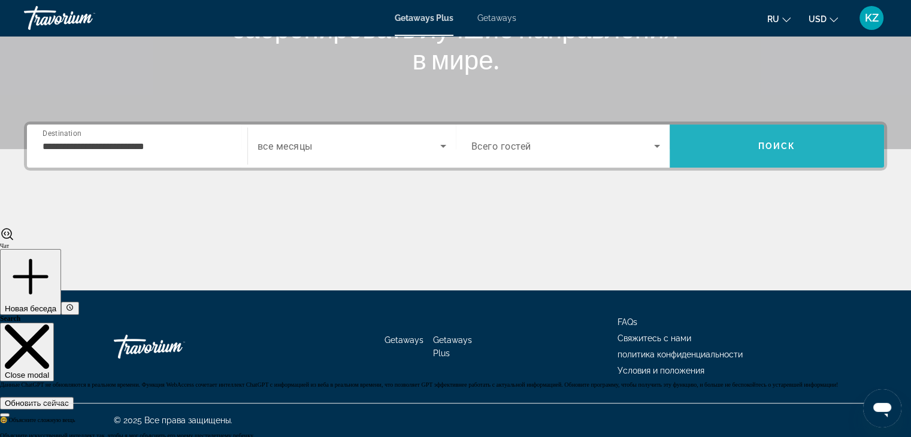
click at [757, 125] on span "Search" at bounding box center [777, 146] width 215 height 43
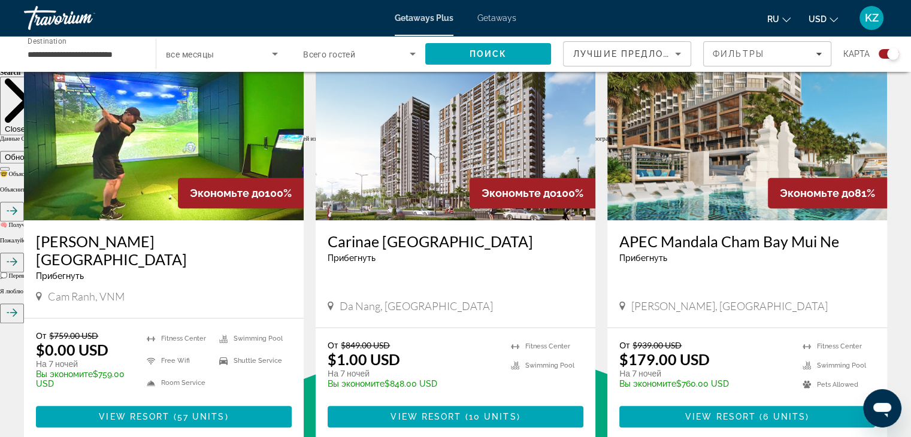
scroll to position [458, 0]
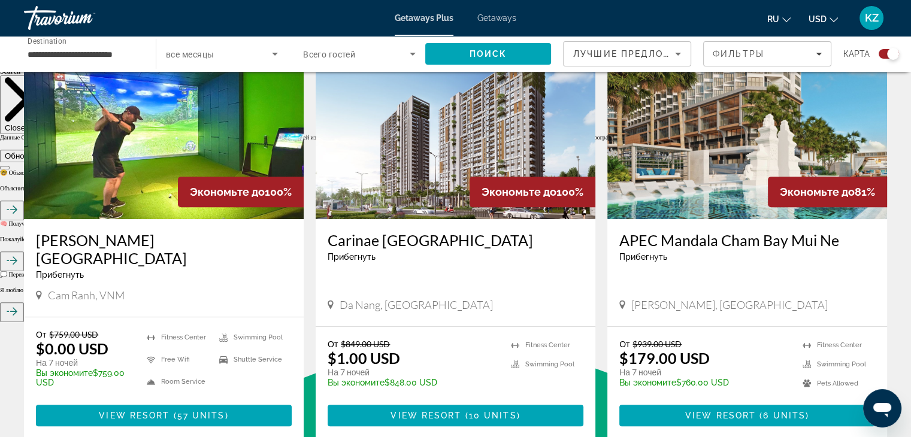
click at [389, 207] on img "Main content" at bounding box center [456, 124] width 280 height 192
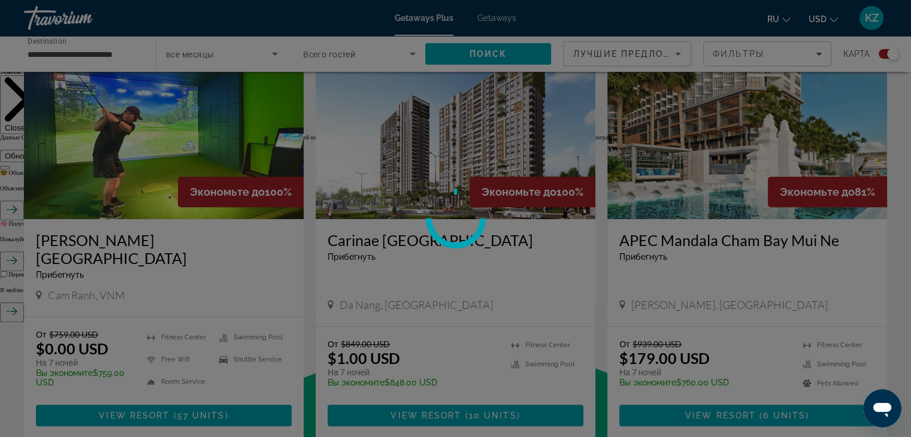
type textarea "*******"
click at [389, 207] on div at bounding box center [455, 218] width 911 height 437
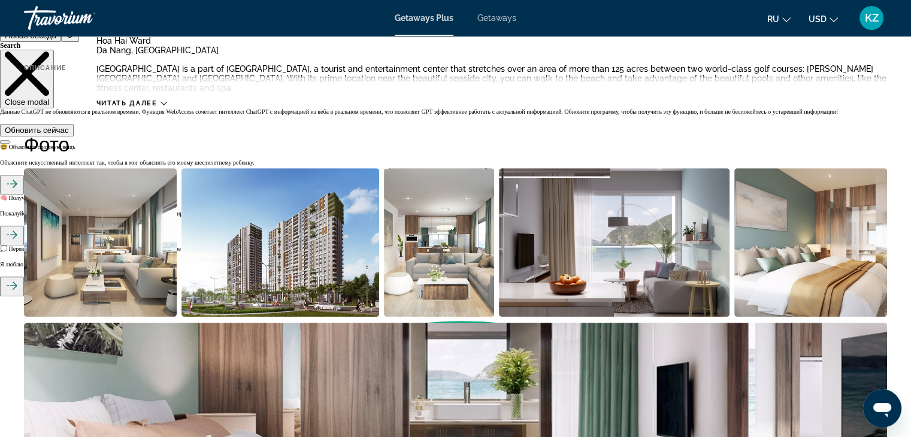
scroll to position [479, 0]
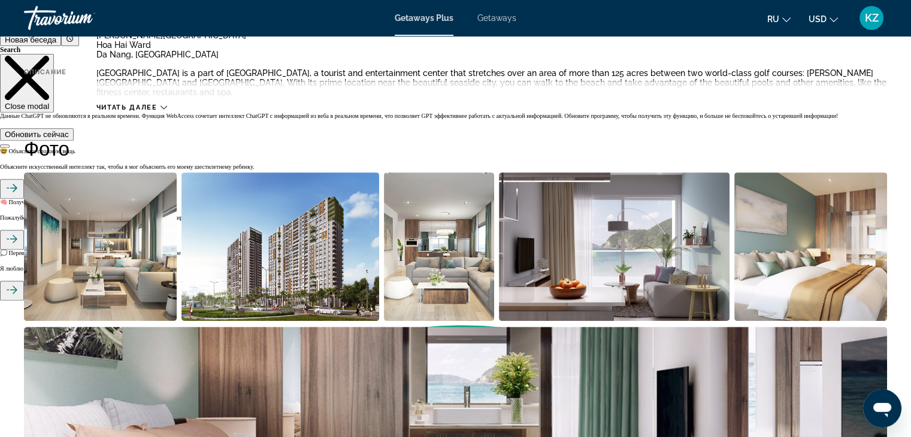
click at [497, 17] on span "Getaways" at bounding box center [497, 18] width 39 height 10
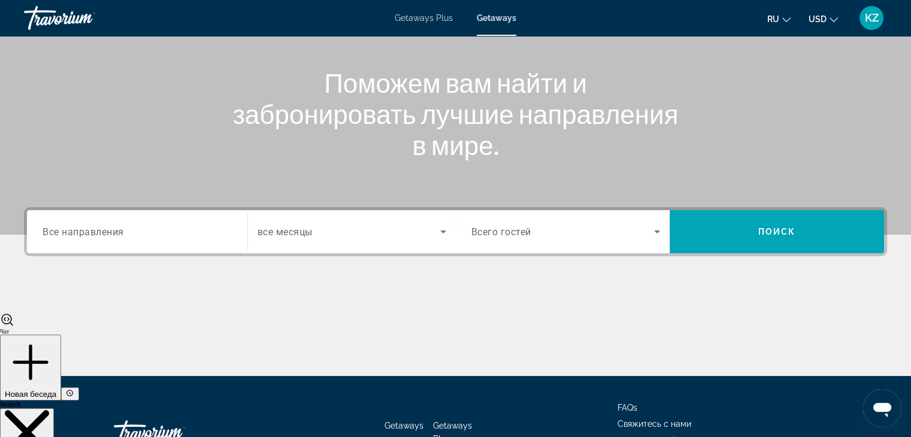
scroll to position [134, 0]
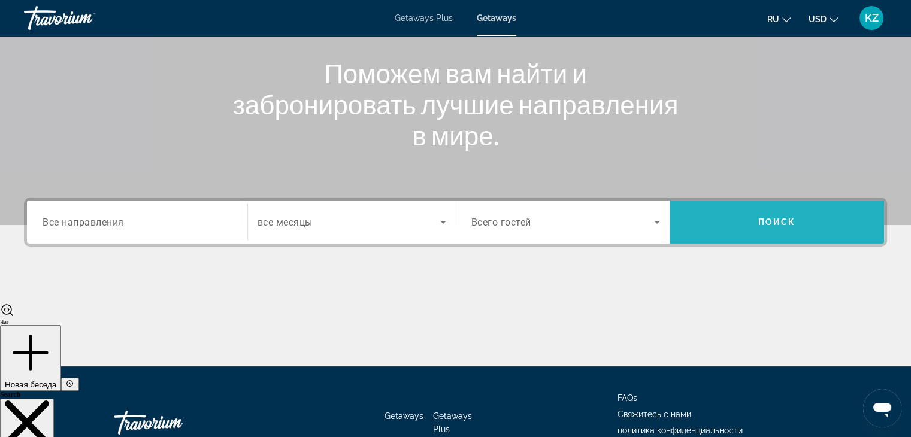
click at [772, 235] on span "Search" at bounding box center [777, 222] width 215 height 29
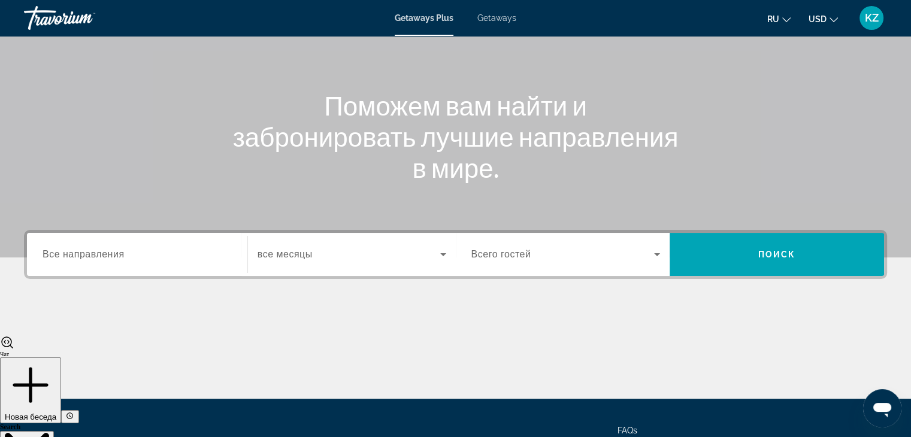
scroll to position [107, 0]
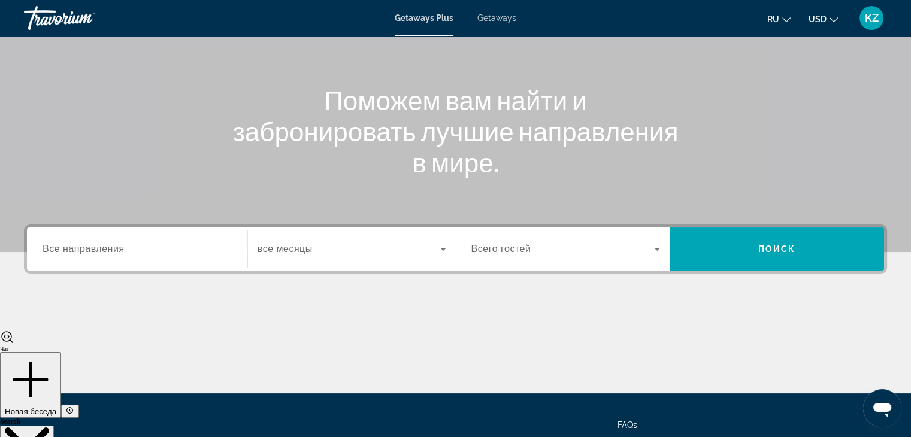
click at [491, 20] on span "Getaways" at bounding box center [497, 18] width 39 height 10
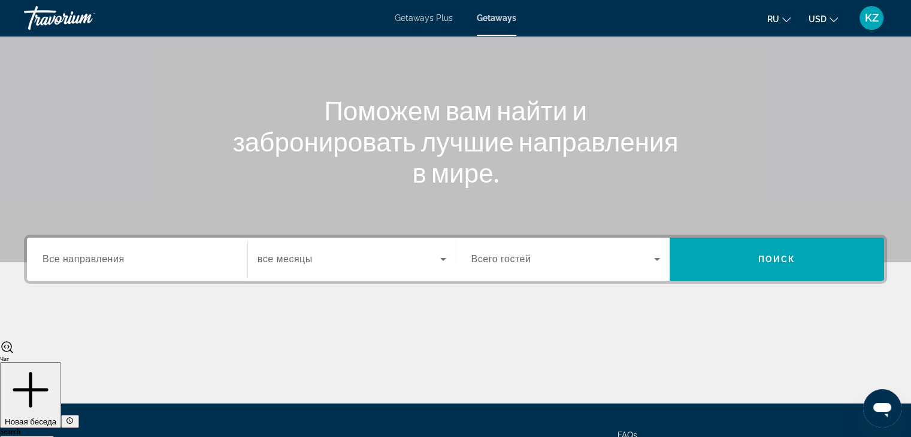
scroll to position [98, 0]
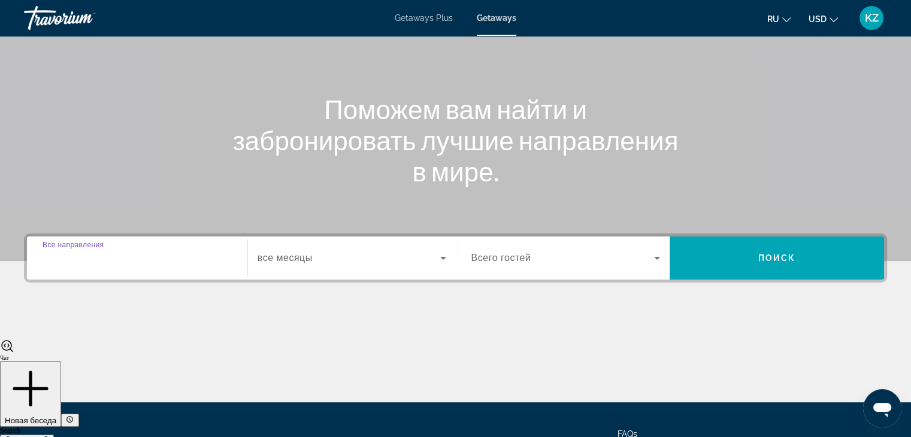
click at [165, 259] on input "Destination Все направления" at bounding box center [137, 259] width 189 height 14
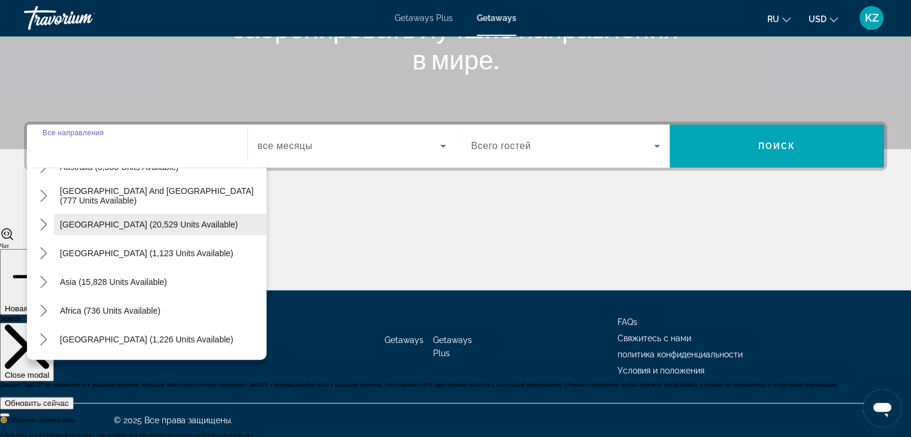
scroll to position [194, 0]
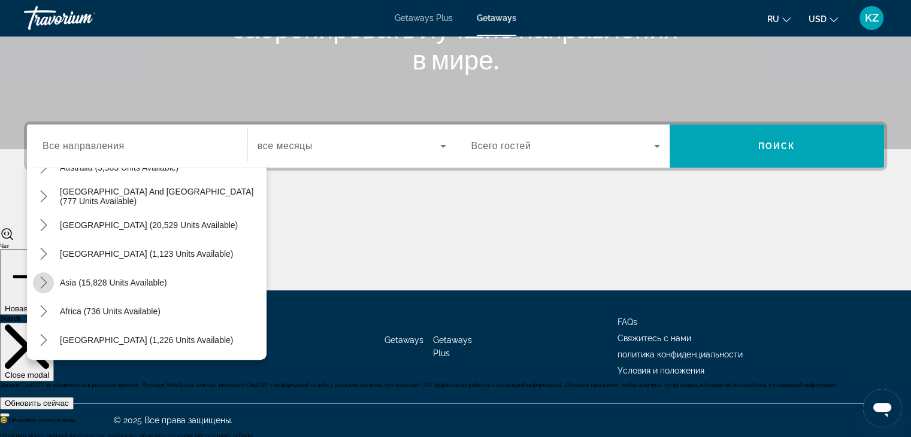
click at [41, 278] on icon "Toggle Asia (15,828 units available) submenu" at bounding box center [43, 283] width 7 height 12
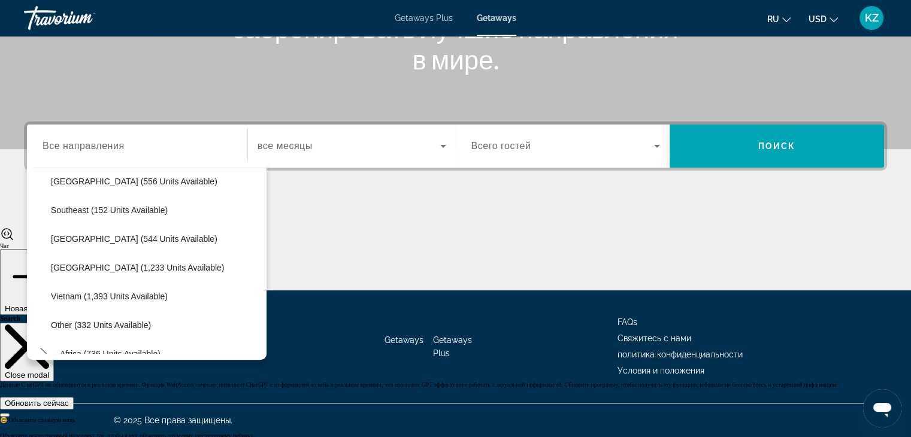
scroll to position [584, 0]
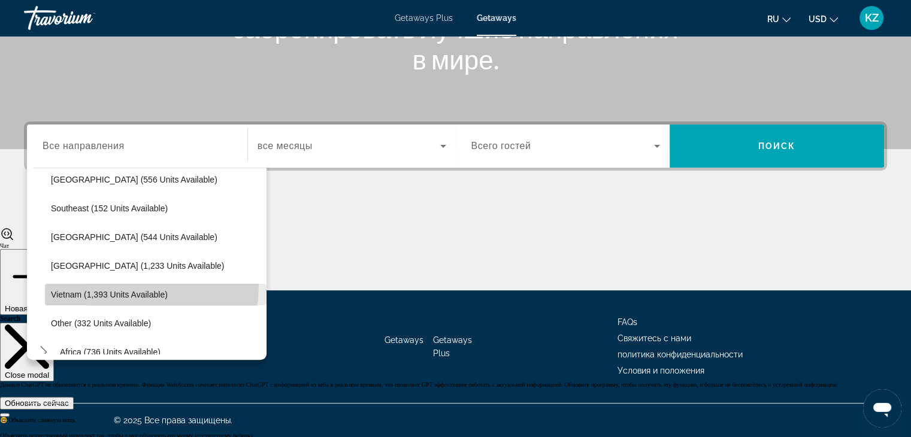
click at [96, 283] on span "Select destination: Vietnam (1,393 units available)" at bounding box center [156, 294] width 222 height 29
type input "**********"
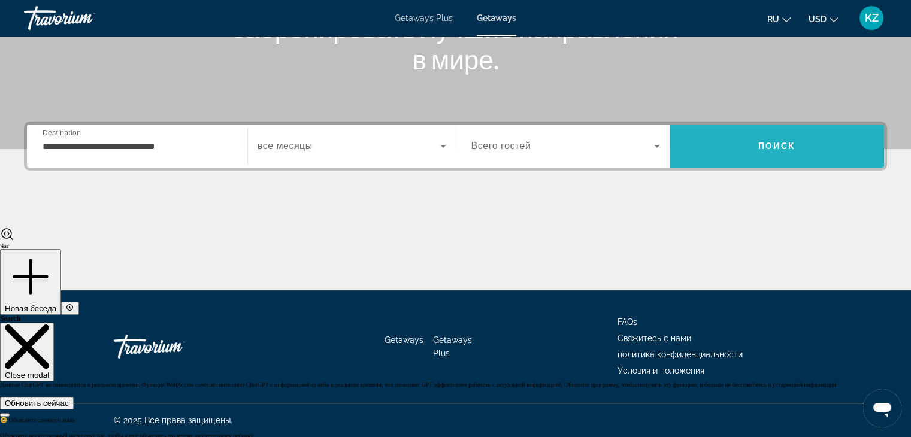
click at [738, 151] on span "Search" at bounding box center [777, 146] width 215 height 29
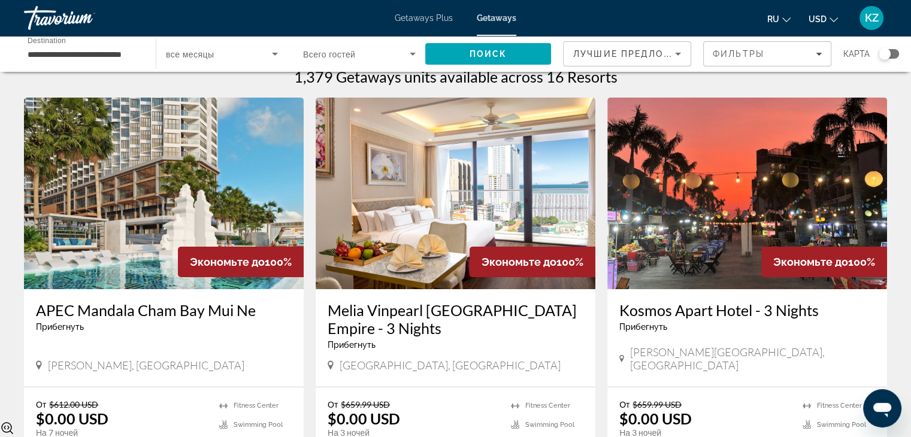
scroll to position [10, 0]
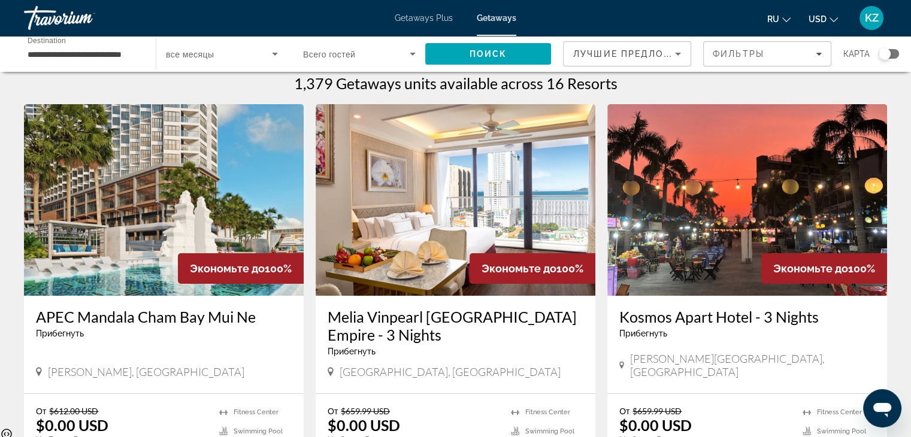
click at [204, 195] on img "Main content" at bounding box center [164, 200] width 280 height 192
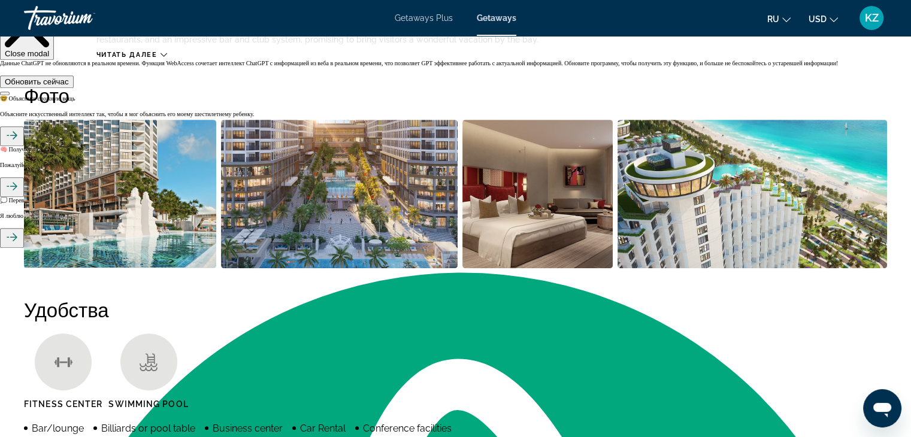
scroll to position [517, 0]
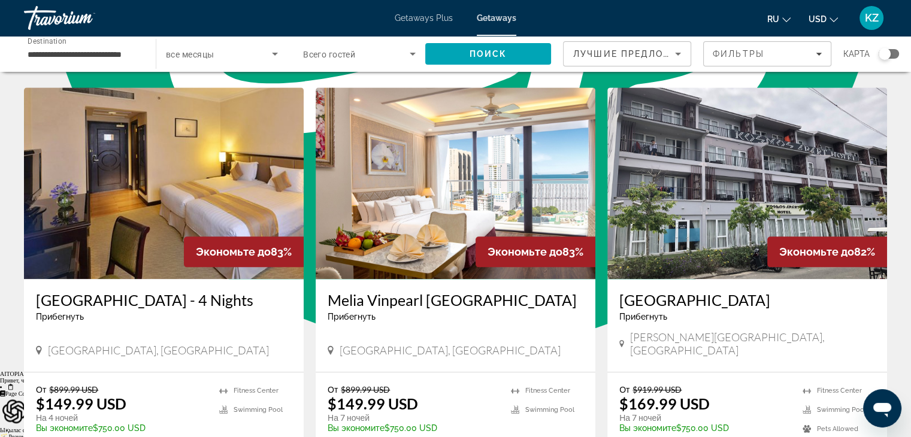
scroll to position [1299, 0]
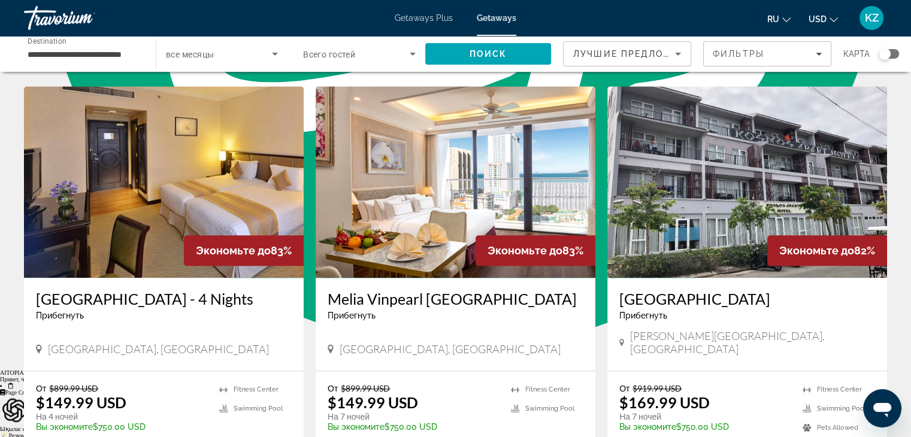
click at [412, 177] on img "Main content" at bounding box center [456, 182] width 280 height 192
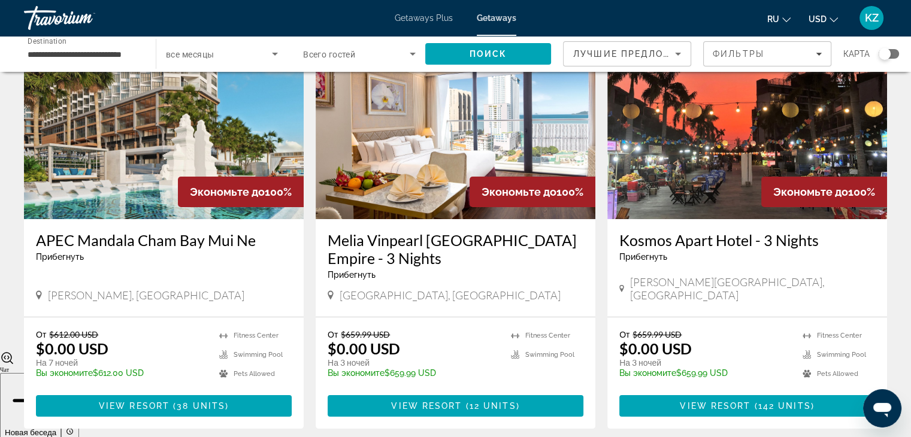
scroll to position [86, 0]
click at [786, 44] on span "Filters" at bounding box center [767, 54] width 127 height 29
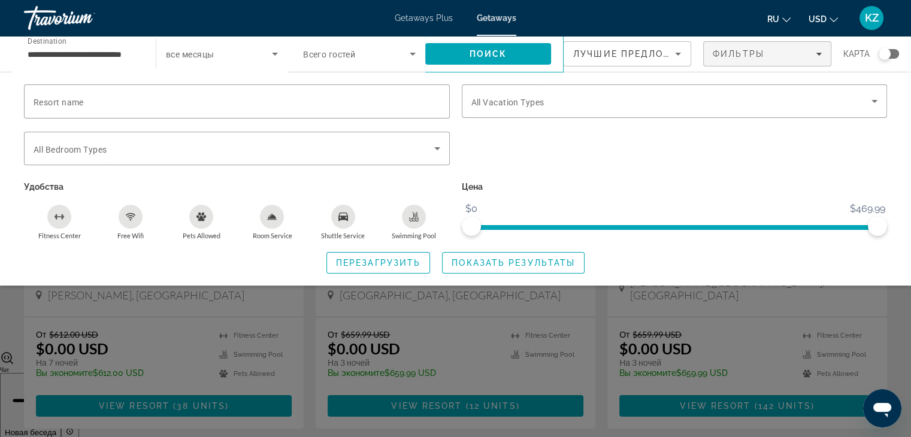
click at [503, 319] on div "Search widget" at bounding box center [455, 309] width 911 height 258
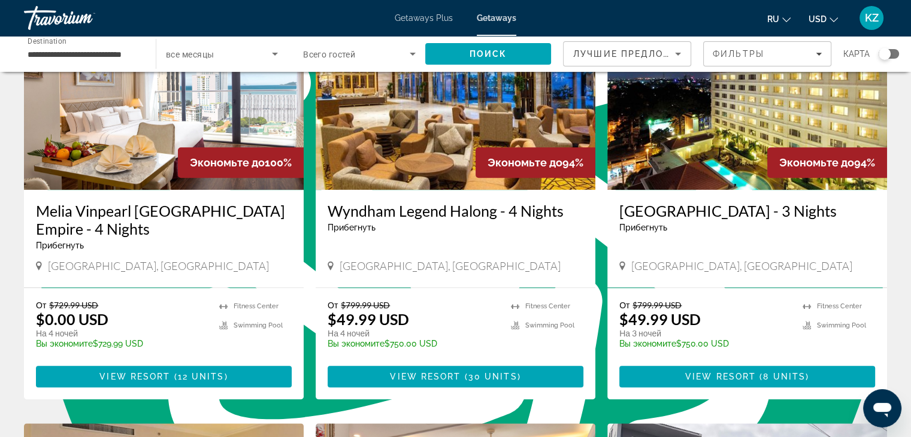
scroll to position [960, 0]
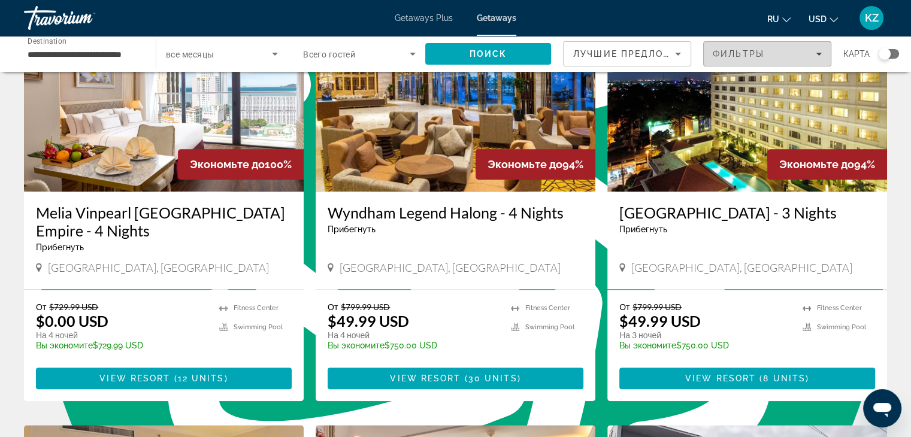
click at [750, 64] on span "Filters" at bounding box center [767, 54] width 127 height 29
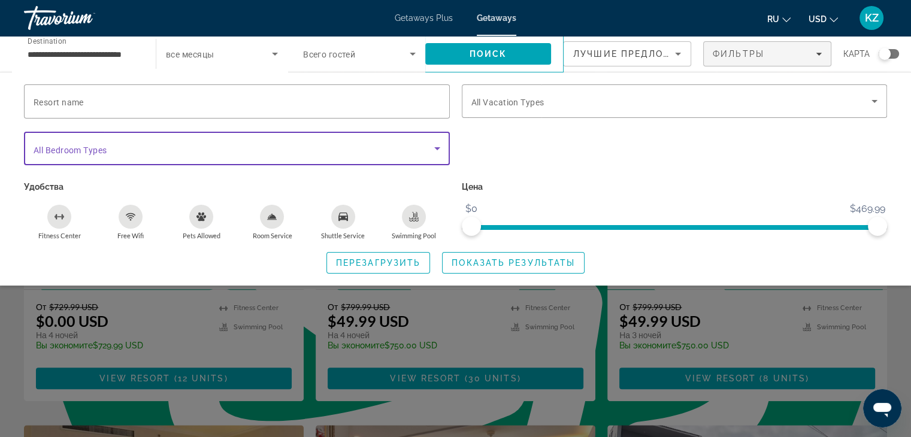
click at [228, 142] on span "Search widget" at bounding box center [234, 148] width 401 height 14
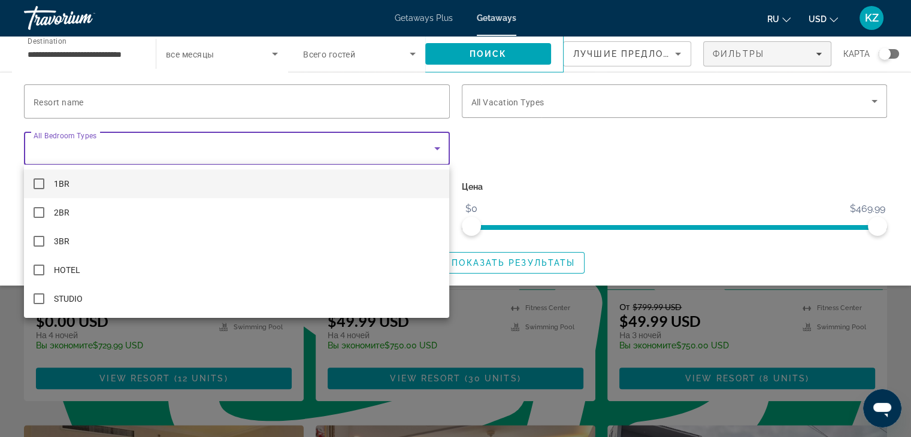
click at [228, 142] on div at bounding box center [455, 218] width 911 height 437
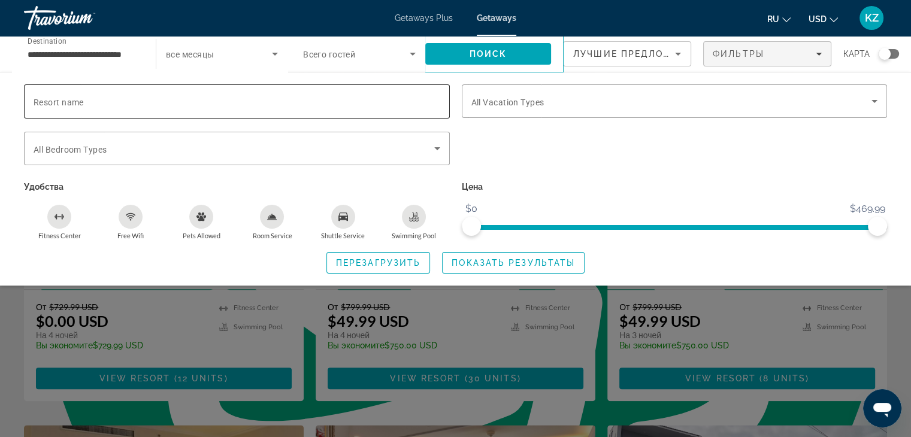
click at [243, 90] on div "Search widget" at bounding box center [237, 101] width 407 height 34
click at [534, 101] on span "All Vacation Types" at bounding box center [508, 103] width 73 height 10
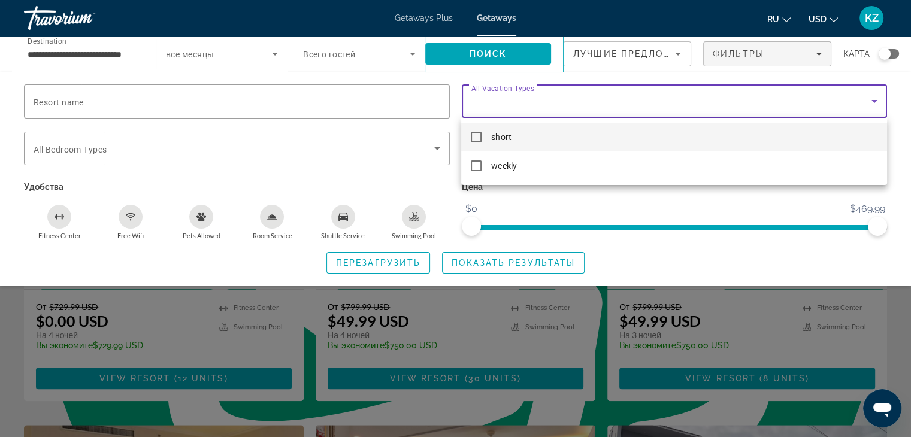
click at [534, 101] on div at bounding box center [455, 218] width 911 height 437
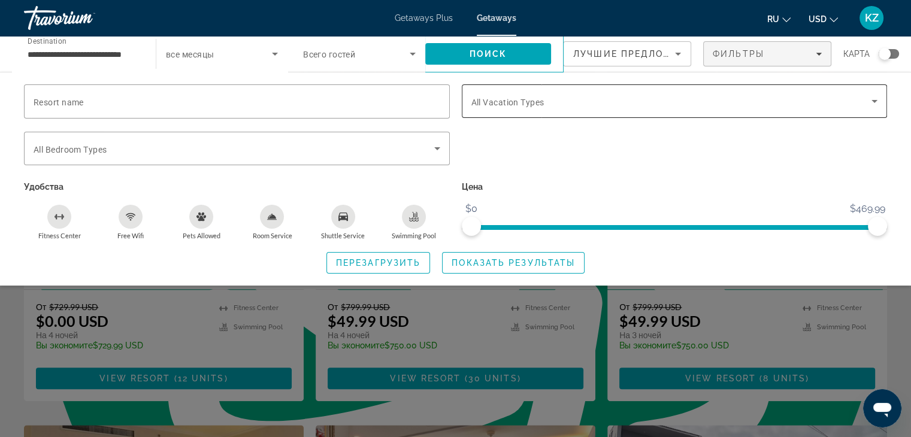
click at [514, 109] on div "Search widget" at bounding box center [675, 101] width 407 height 34
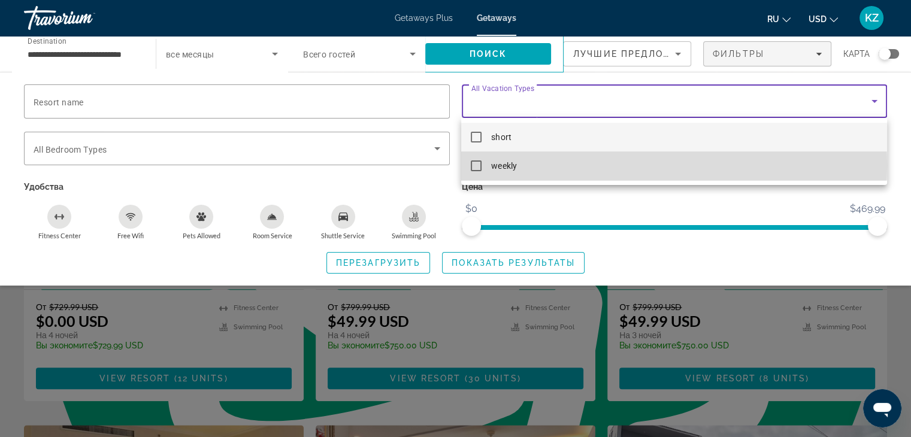
click at [494, 165] on span "weekly" at bounding box center [503, 166] width 25 height 14
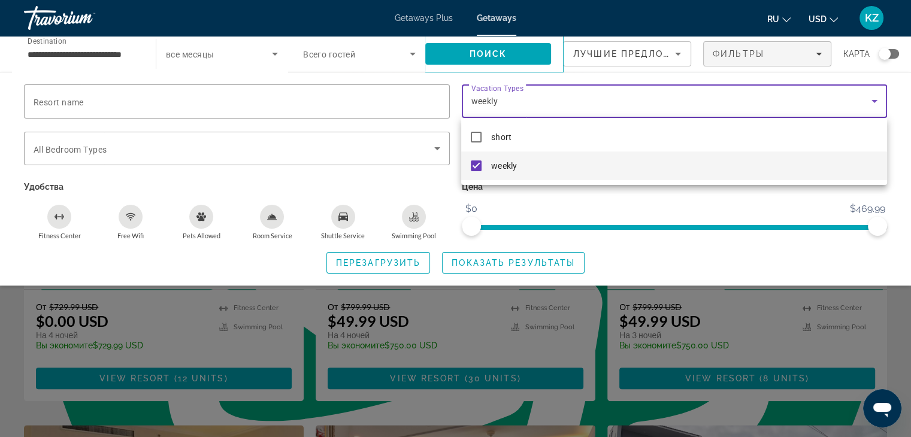
click at [466, 263] on div at bounding box center [455, 218] width 911 height 437
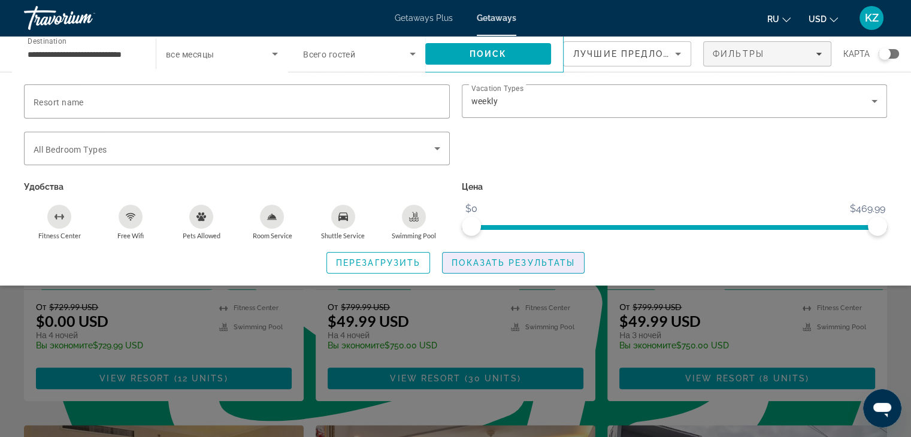
click at [466, 263] on span "Показать результаты" at bounding box center [513, 263] width 123 height 10
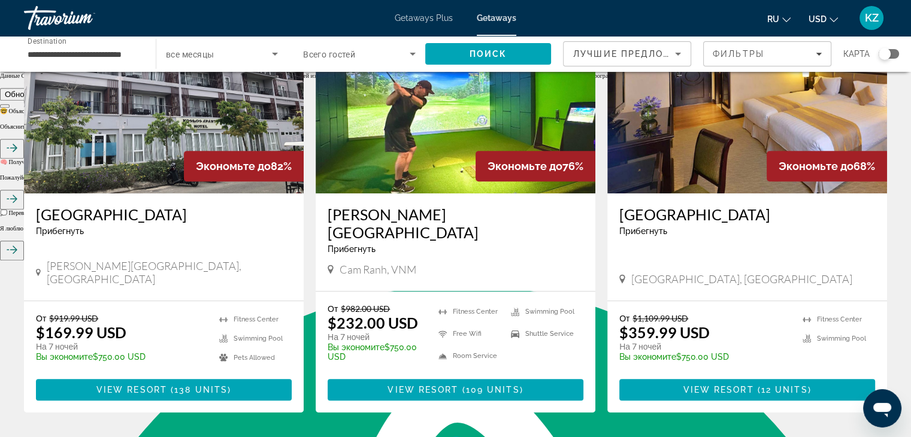
scroll to position [527, 0]
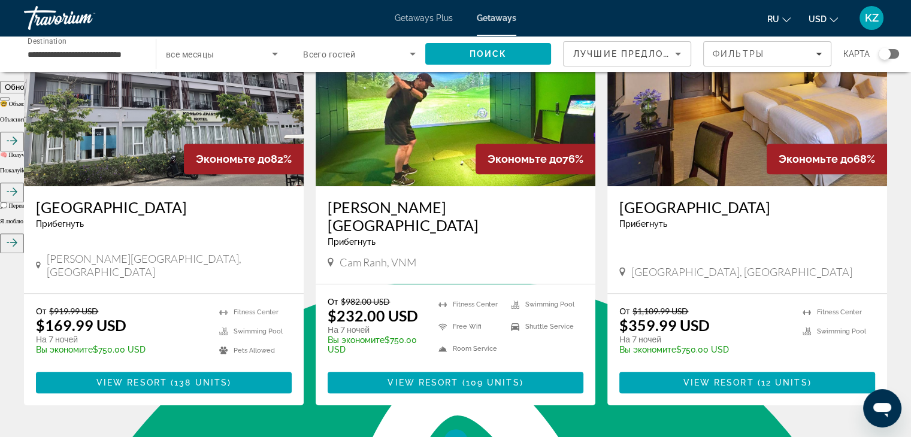
click at [441, 96] on img "Main content" at bounding box center [456, 91] width 280 height 192
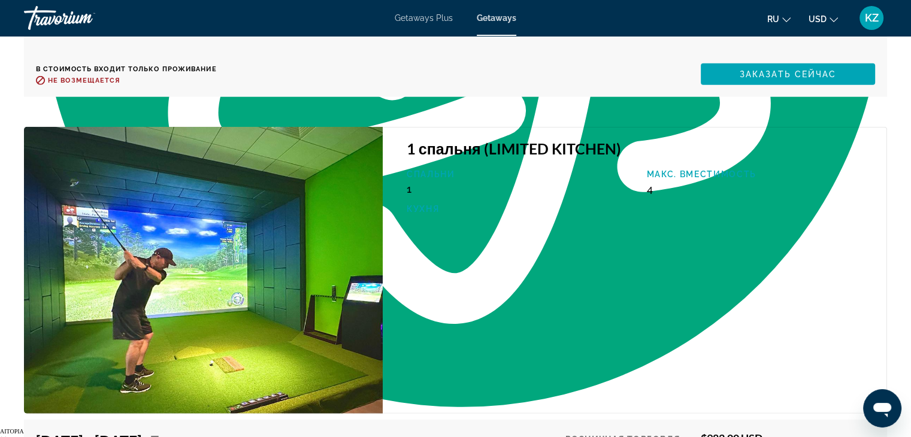
scroll to position [3118, 0]
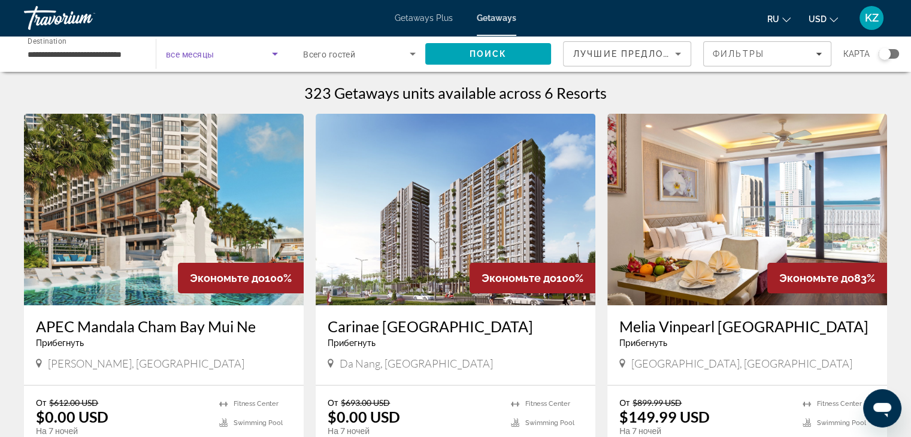
click at [261, 51] on span "Search widget" at bounding box center [219, 54] width 106 height 14
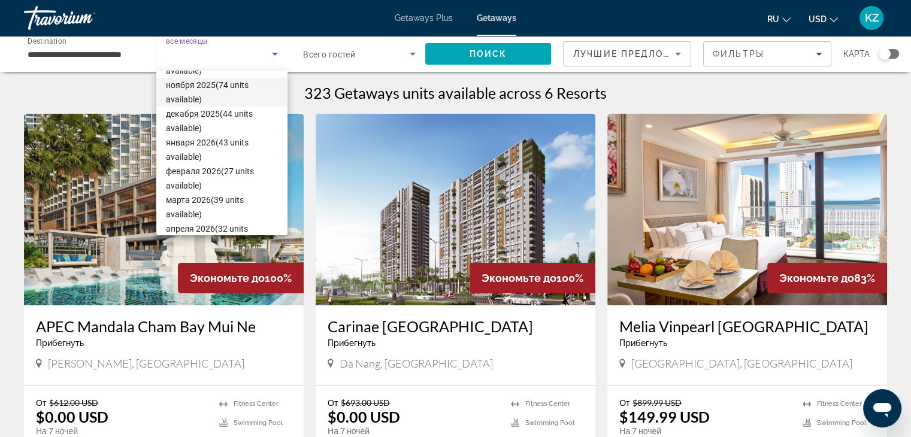
scroll to position [55, 0]
click at [266, 49] on div at bounding box center [455, 218] width 911 height 437
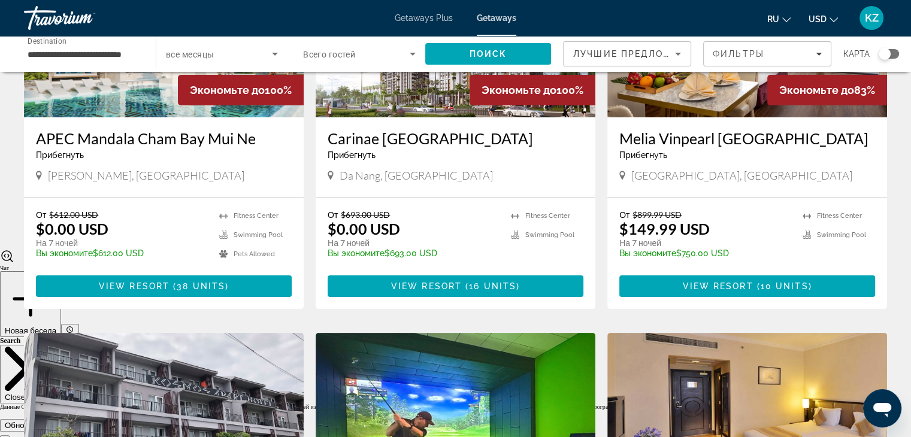
scroll to position [191, 0]
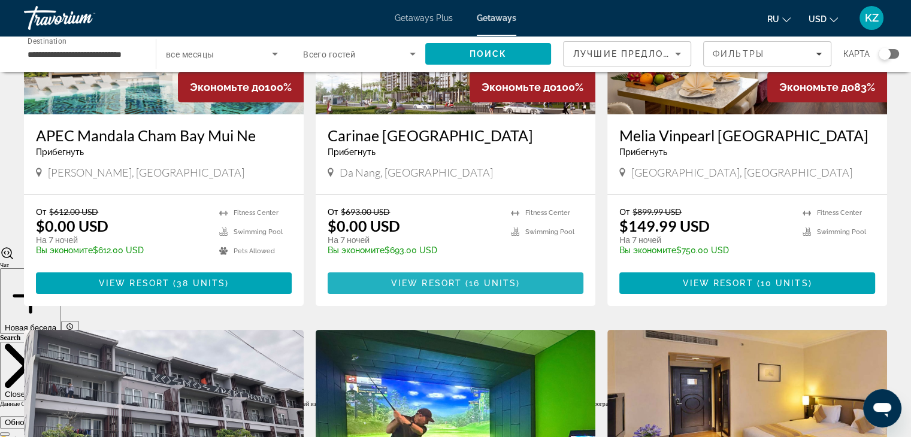
click at [426, 280] on span "View Resort" at bounding box center [426, 284] width 71 height 10
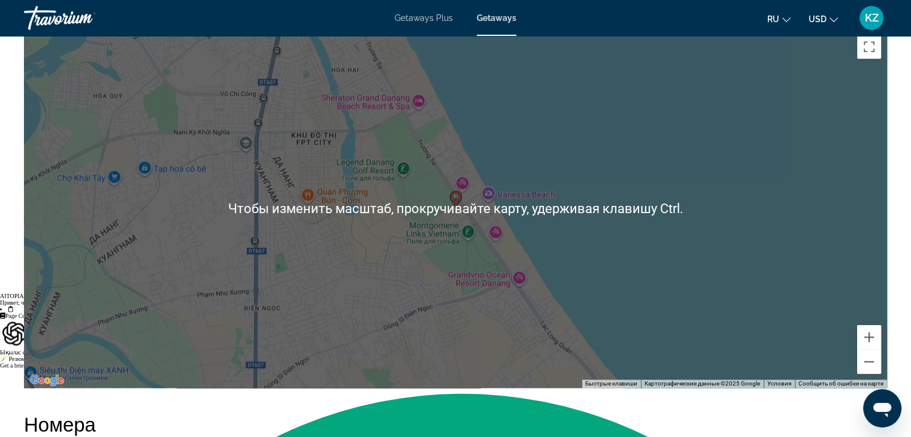
scroll to position [1375, 0]
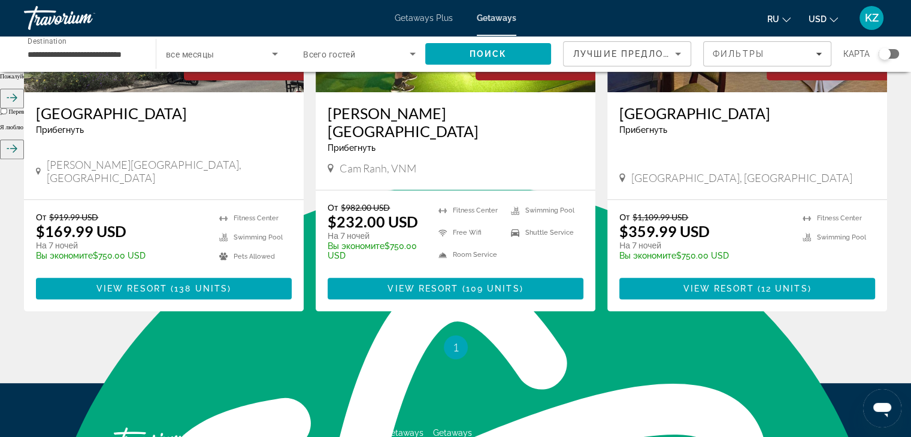
scroll to position [624, 0]
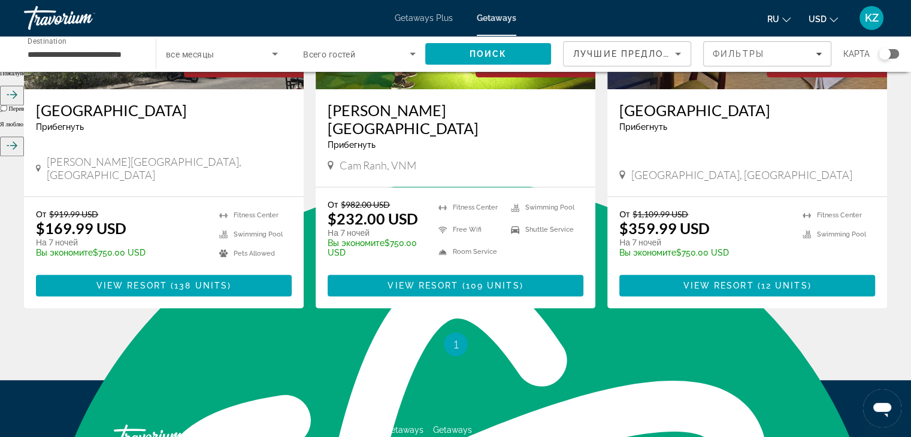
click at [451, 333] on li "You're on page 1" at bounding box center [456, 345] width 24 height 24
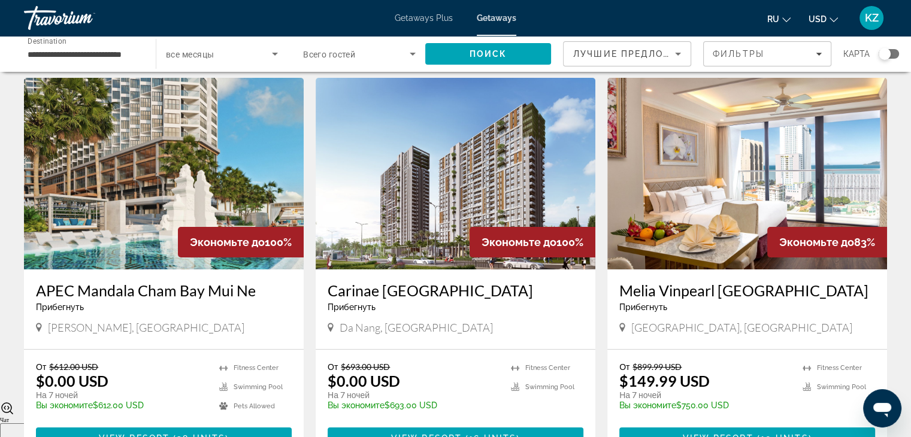
scroll to position [0, 0]
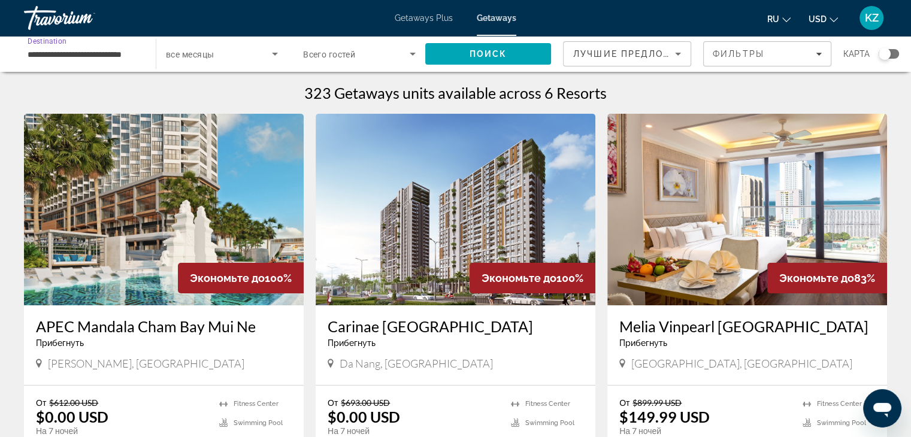
click at [126, 55] on input "**********" at bounding box center [84, 54] width 113 height 14
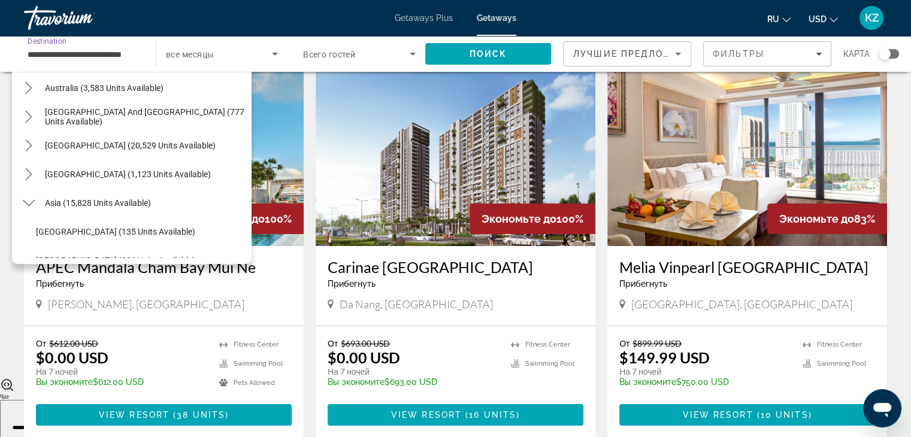
scroll to position [167, 0]
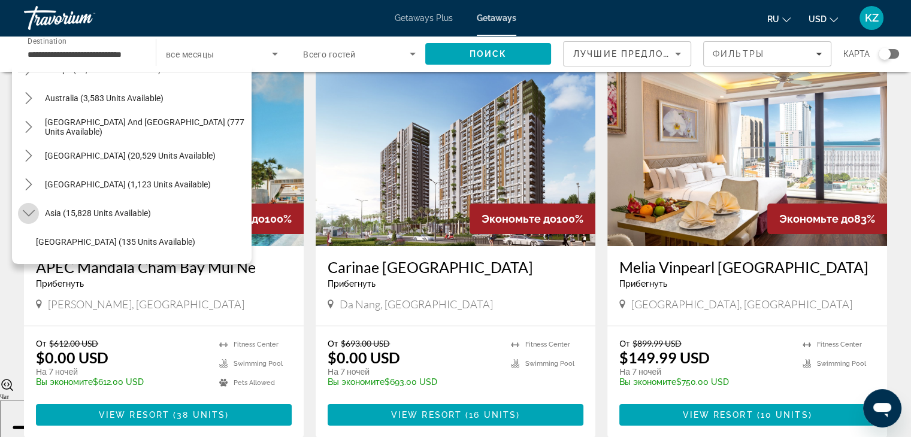
click at [22, 216] on mat-icon "Toggle Asia (15,828 units available) submenu" at bounding box center [28, 213] width 21 height 21
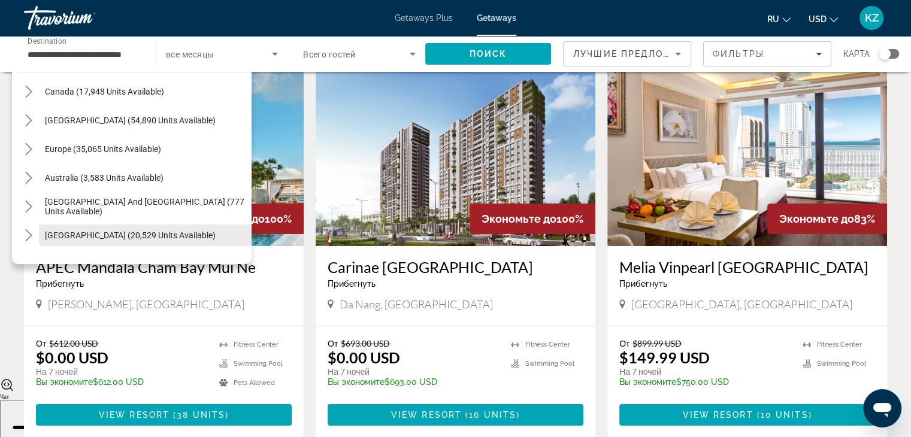
scroll to position [84, 0]
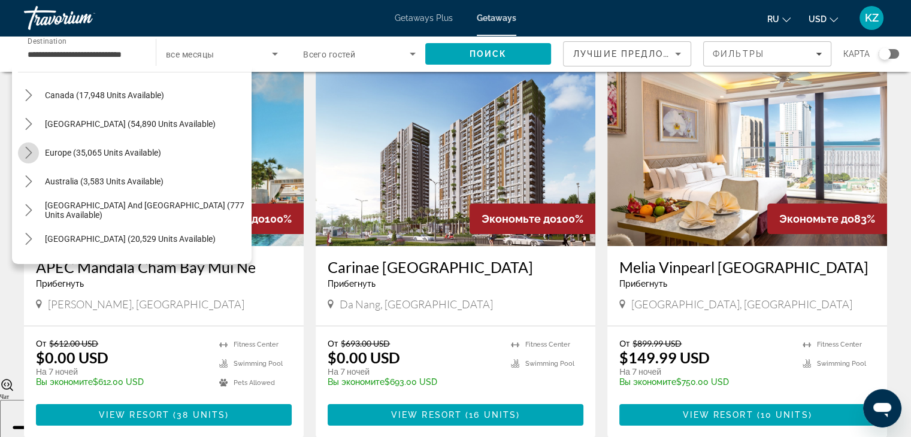
click at [31, 150] on icon "Toggle Europe (35,065 units available) submenu" at bounding box center [29, 153] width 12 height 12
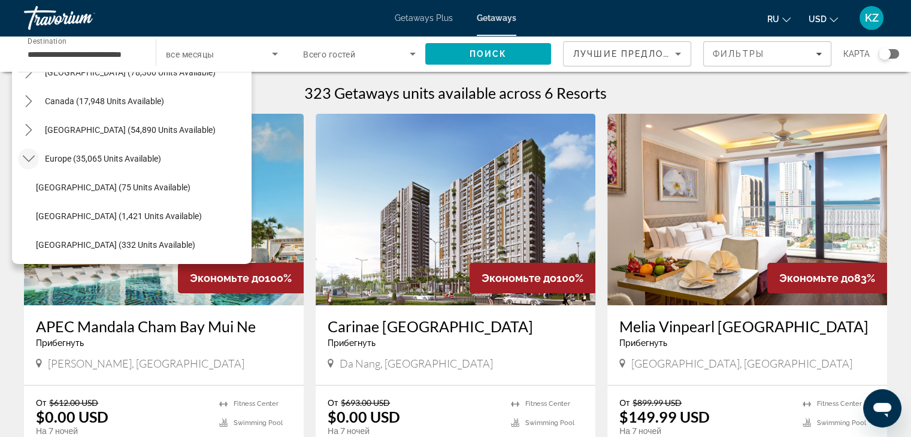
scroll to position [49, 0]
click at [31, 183] on icon "Toggle Europe (35,065 units available) submenu" at bounding box center [29, 188] width 12 height 12
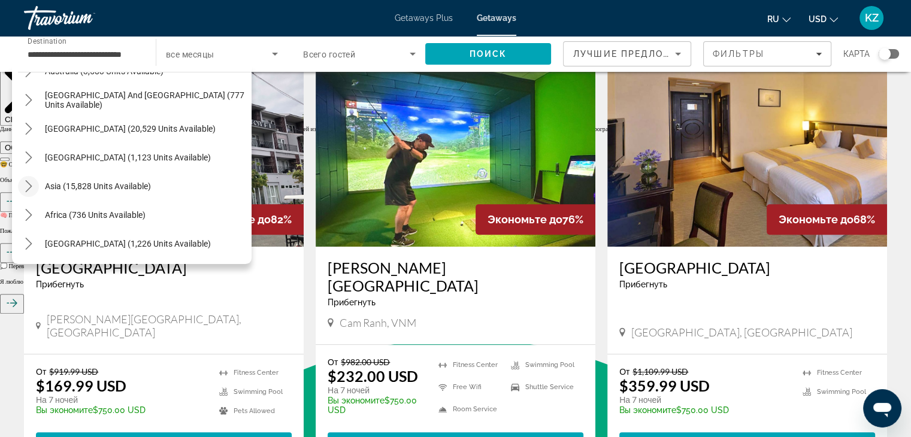
scroll to position [467, 0]
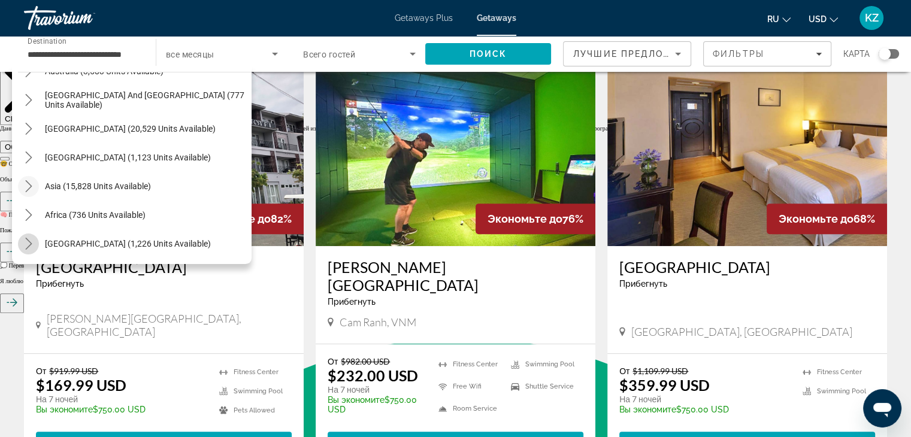
click at [22, 250] on mat-icon "Toggle Middle East (1,226 units available) submenu" at bounding box center [28, 244] width 21 height 21
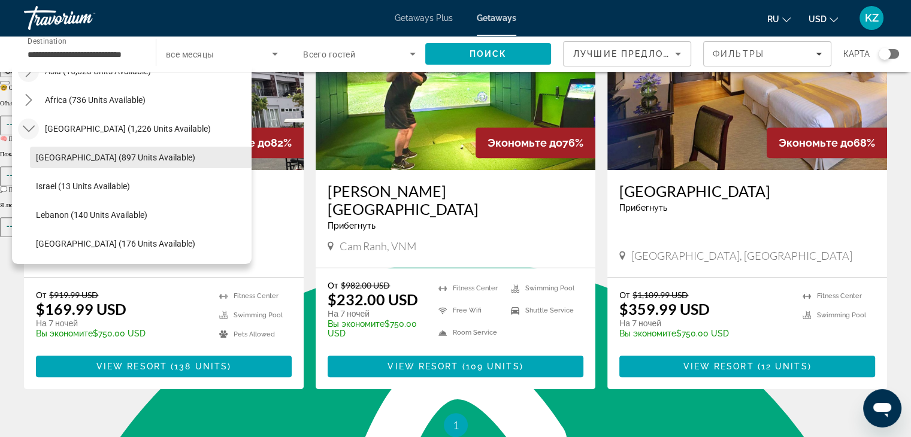
scroll to position [543, 0]
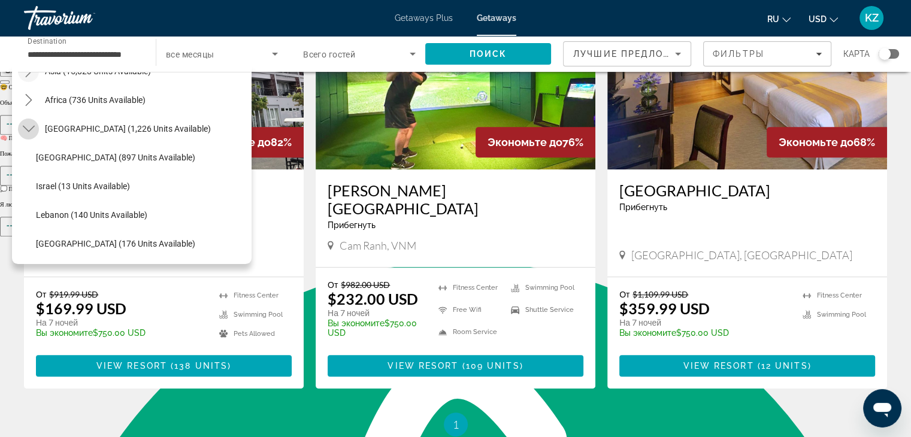
click at [26, 126] on icon "Toggle Middle East (1,226 units available) submenu" at bounding box center [29, 129] width 12 height 12
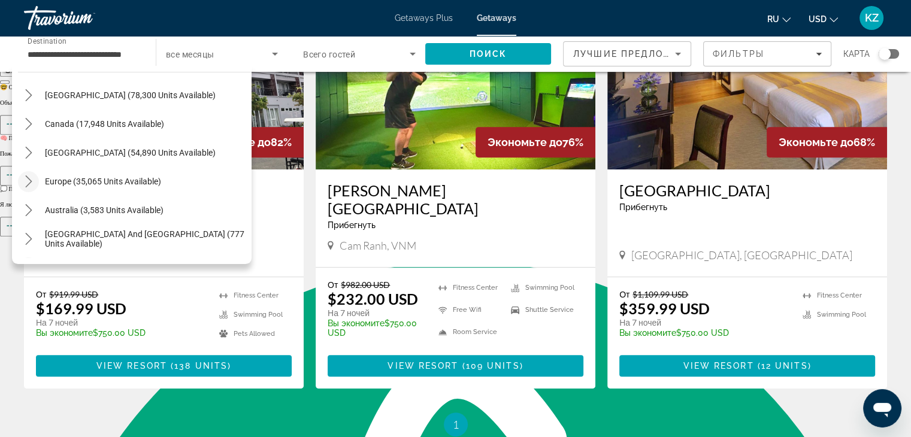
scroll to position [0, 0]
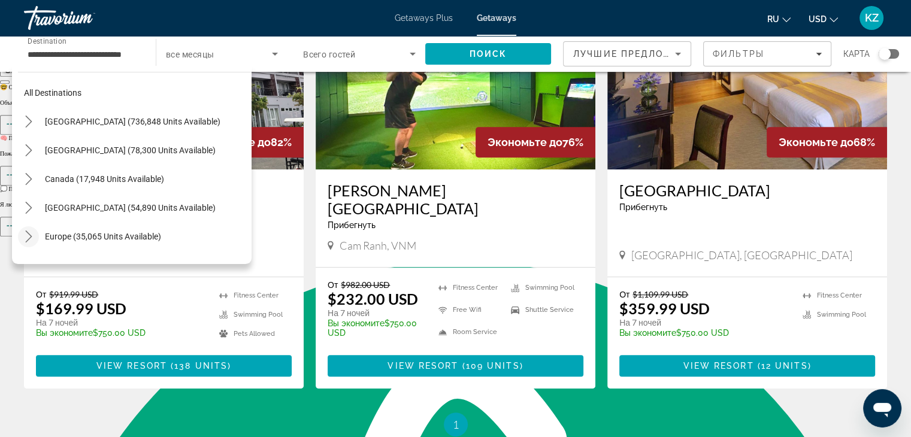
click at [103, 47] on input "**********" at bounding box center [84, 54] width 113 height 14
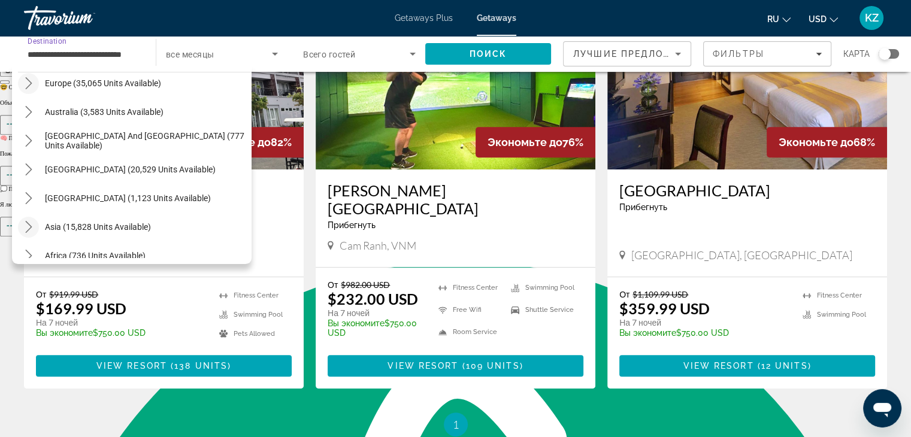
scroll to position [194, 0]
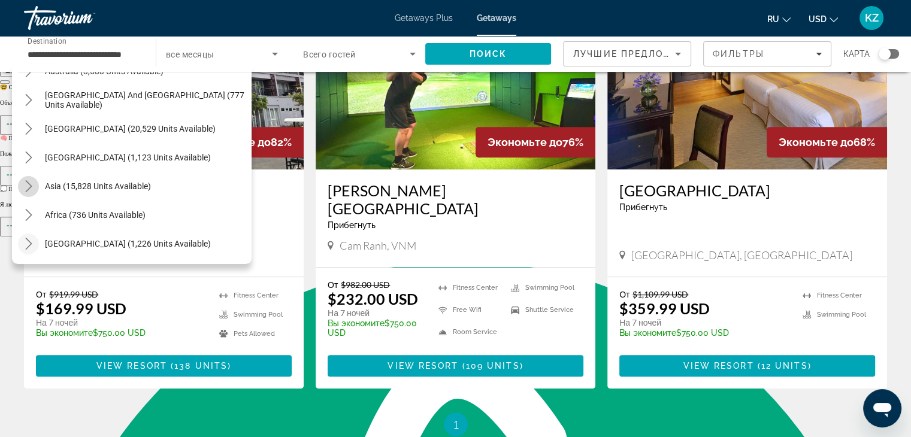
type textarea "**********"
click at [29, 181] on icon "Toggle Asia (15,828 units available) submenu" at bounding box center [29, 186] width 12 height 12
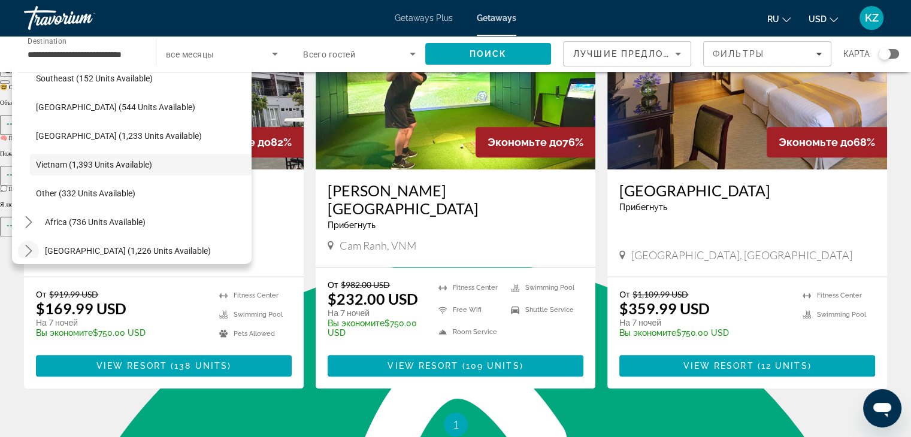
scroll to position [620, 0]
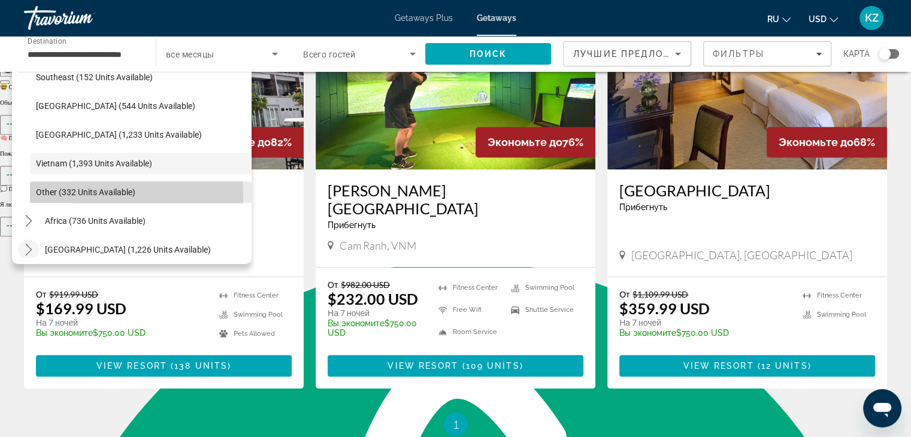
click at [81, 194] on span "Other (332 units available)" at bounding box center [85, 193] width 99 height 10
type input "**********"
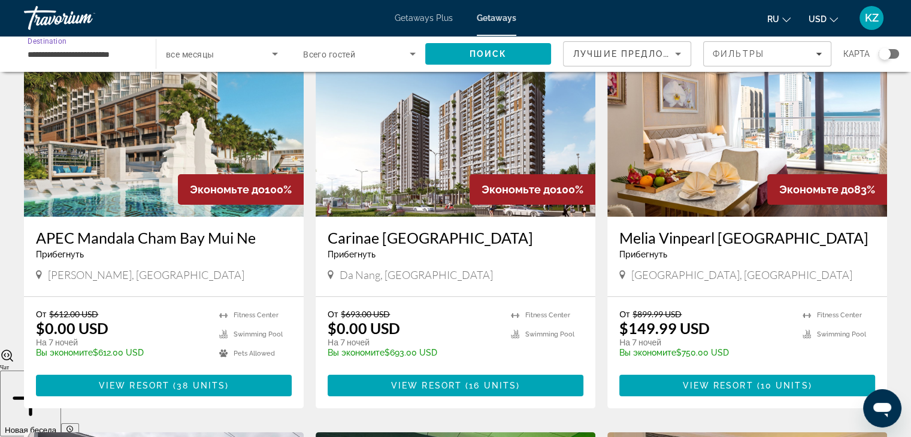
scroll to position [0, 0]
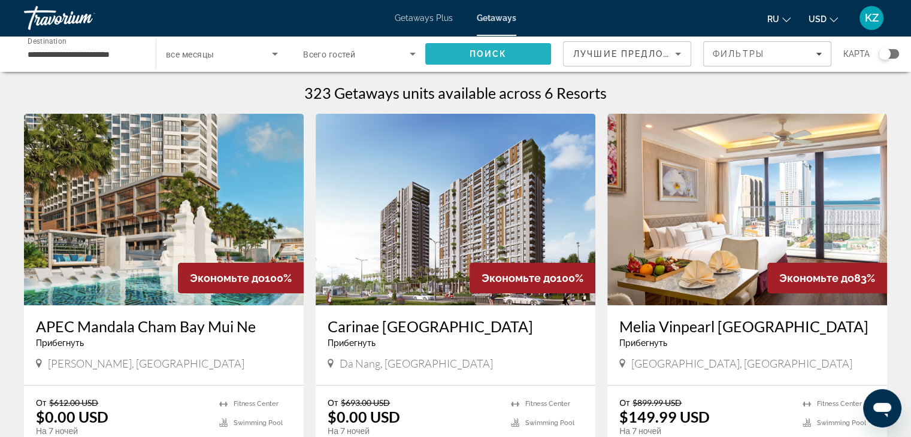
click at [530, 56] on span "Search" at bounding box center [488, 54] width 126 height 29
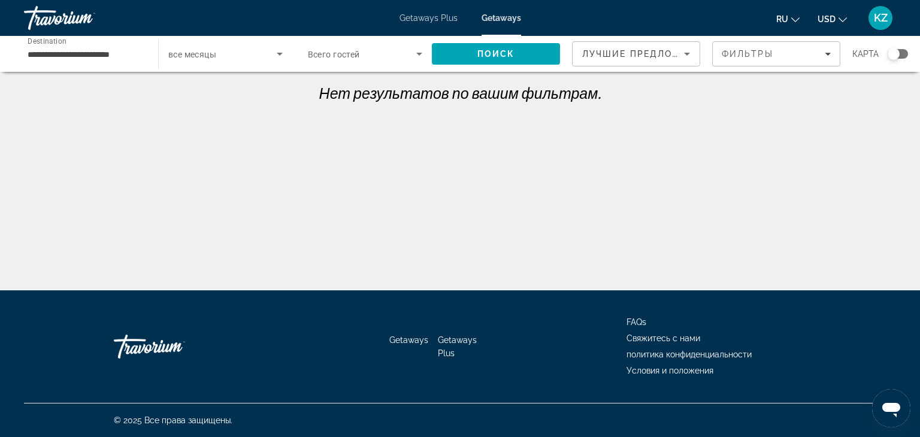
click at [435, 18] on span "Getaways Plus" at bounding box center [429, 18] width 58 height 10
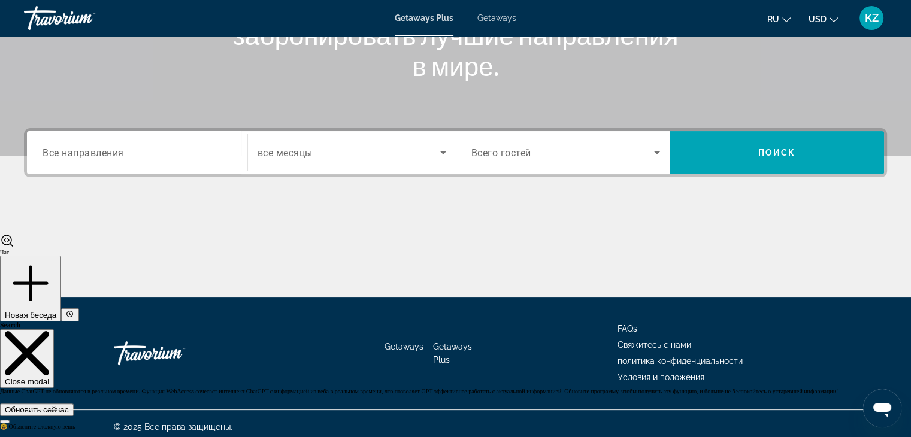
scroll to position [210, 0]
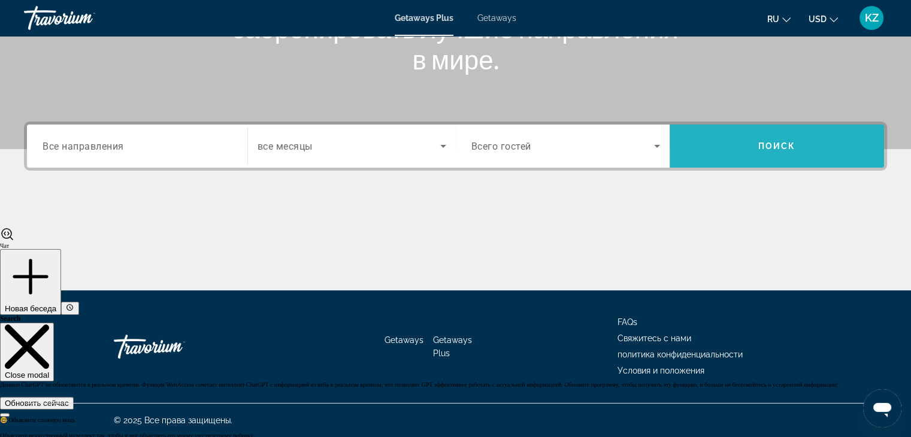
click at [801, 157] on span "Search" at bounding box center [777, 146] width 215 height 29
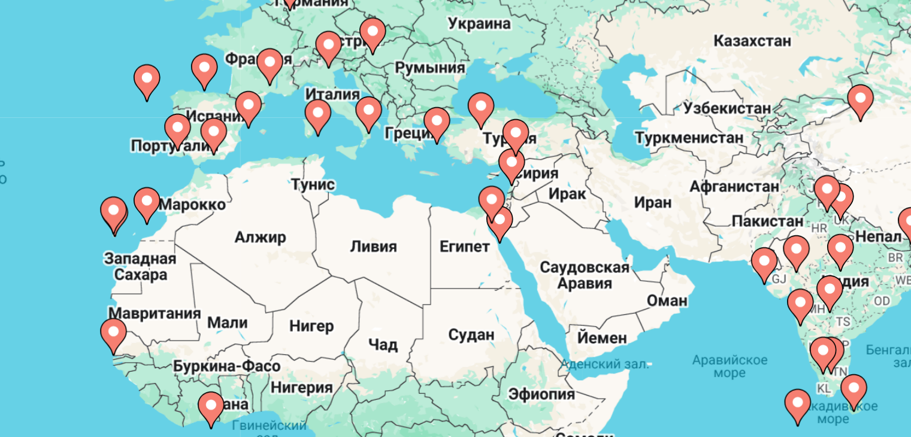
scroll to position [44, 0]
